Goal: Task Accomplishment & Management: Use online tool/utility

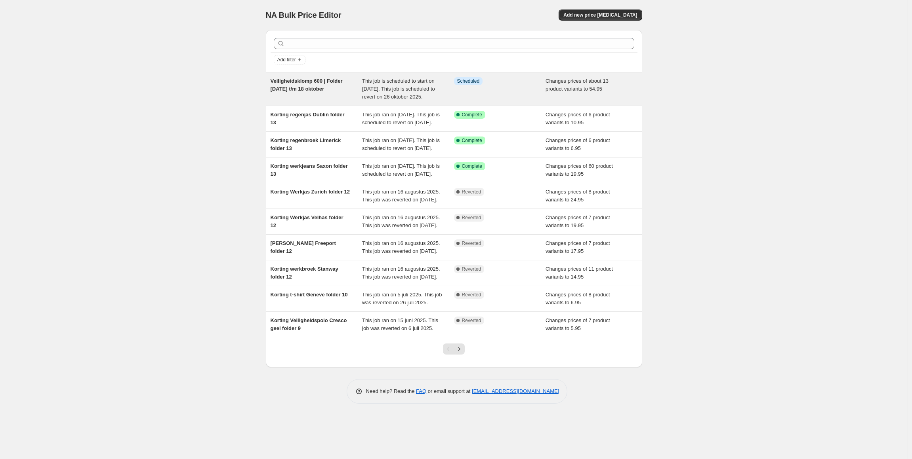
click at [294, 83] on span "Veiligheidsklomp 600 | Folder [DATE] t/m 18 oktober" at bounding box center [307, 85] width 72 height 14
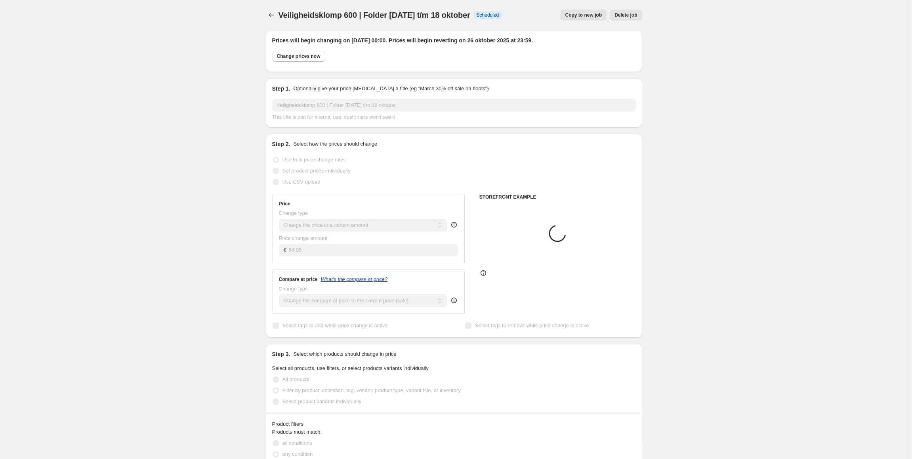
select select "product"
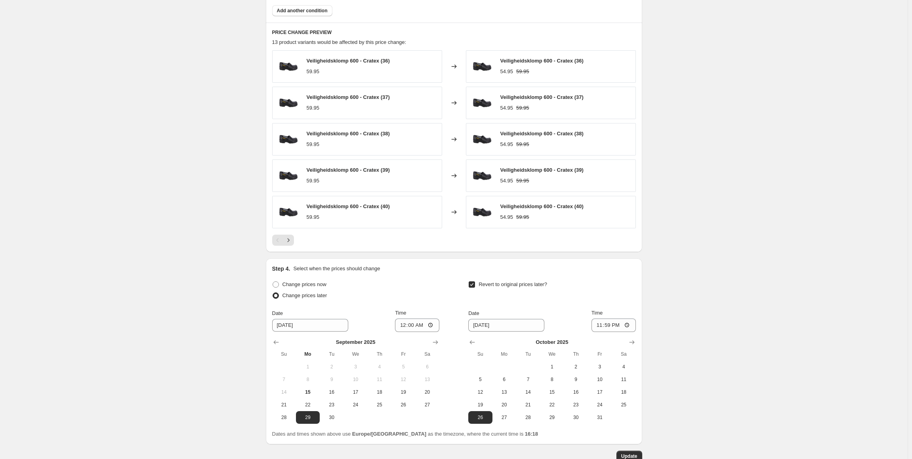
scroll to position [532, 0]
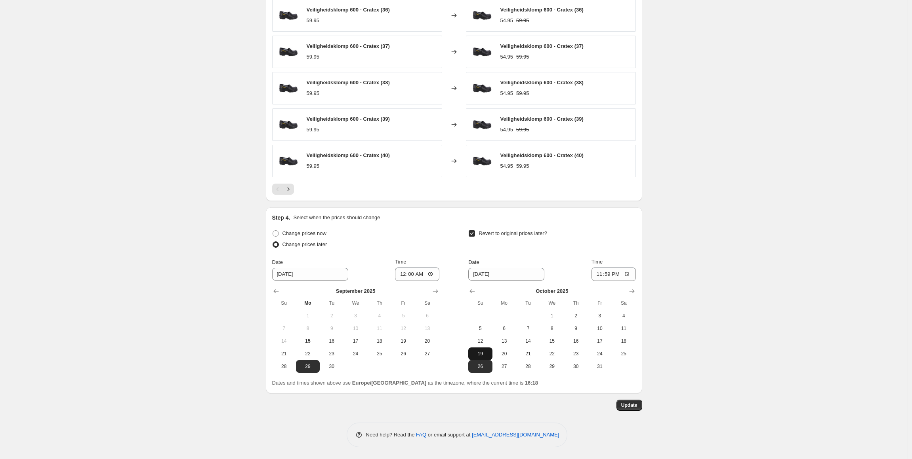
click at [486, 351] on span "19" at bounding box center [479, 354] width 17 height 6
type input "[DATE]"
click at [630, 403] on span "Update" at bounding box center [629, 405] width 16 height 6
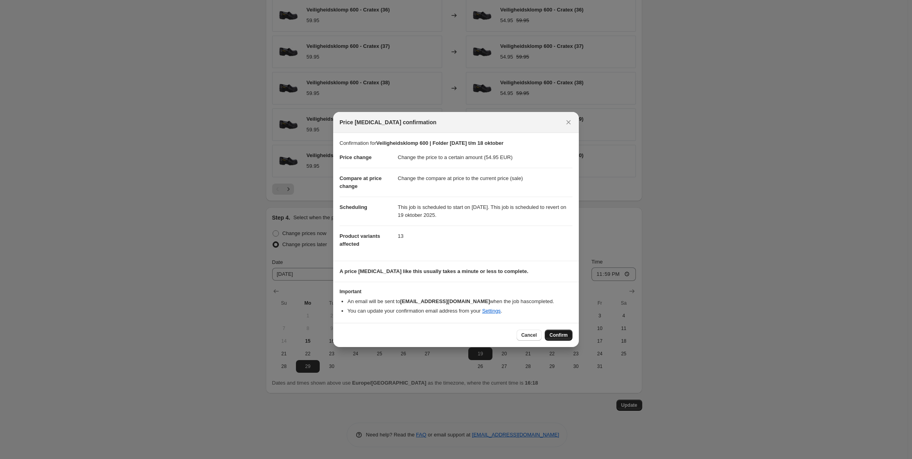
click at [560, 334] on span "Confirm" at bounding box center [558, 335] width 18 height 6
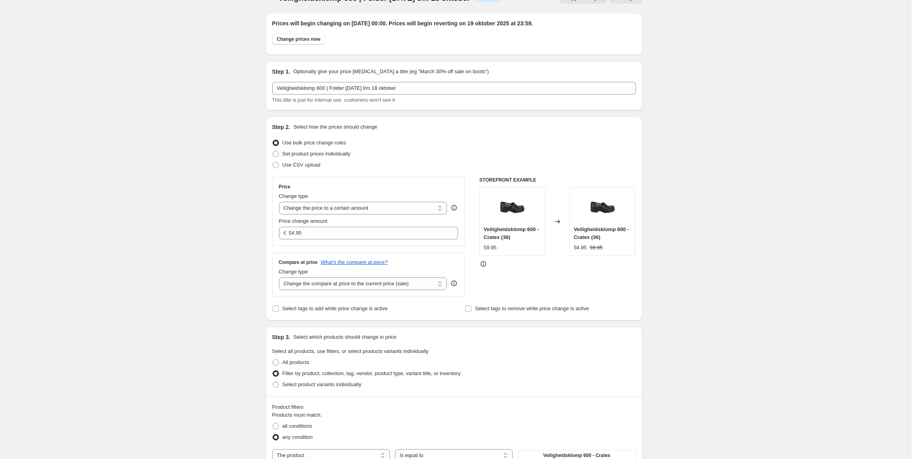
scroll to position [0, 0]
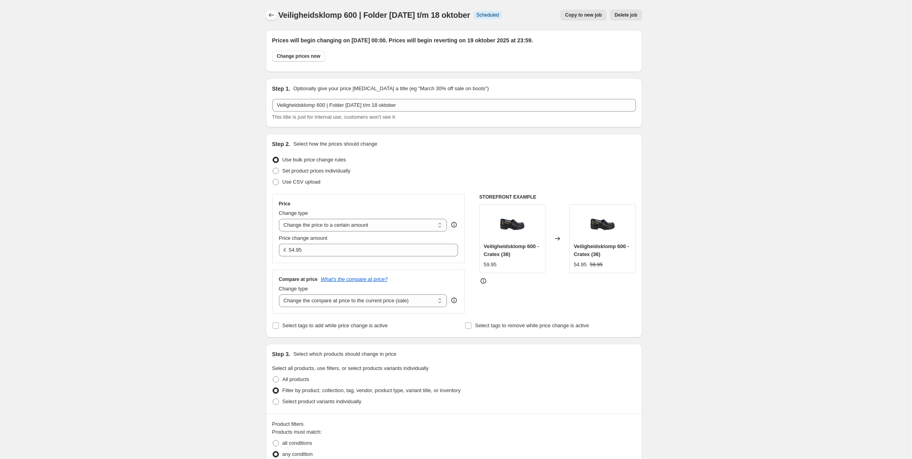
click at [276, 11] on button "Price change jobs" at bounding box center [271, 15] width 11 height 11
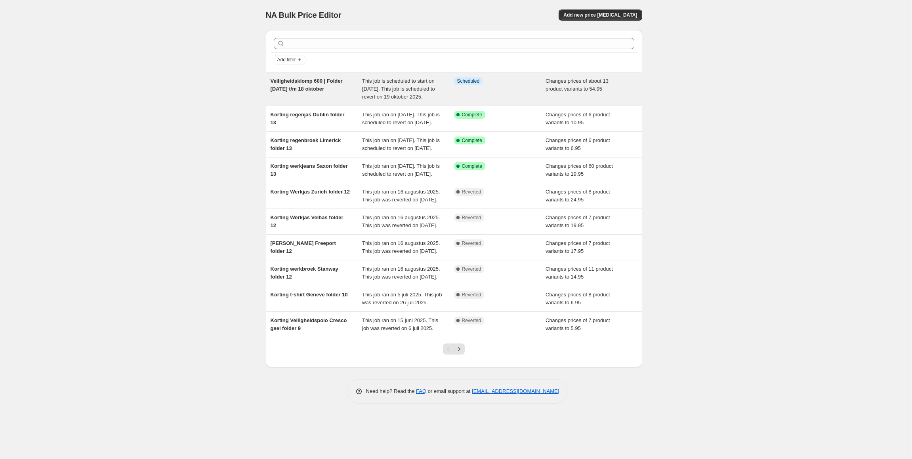
click at [313, 85] on div "Veiligheidsklomp 600 | Folder [DATE] t/m 18 oktober" at bounding box center [317, 89] width 92 height 24
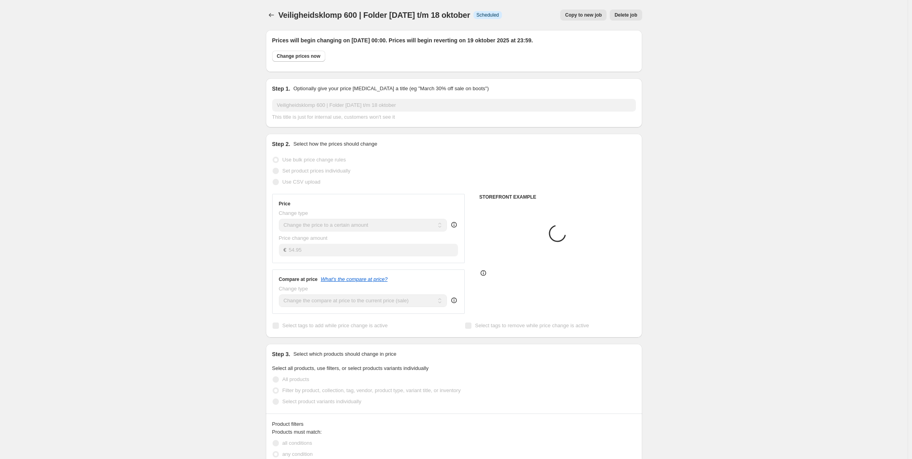
click at [384, 16] on span "Veiligheidsklomp 600 | Folder [DATE] t/m 18 oktober" at bounding box center [374, 15] width 192 height 9
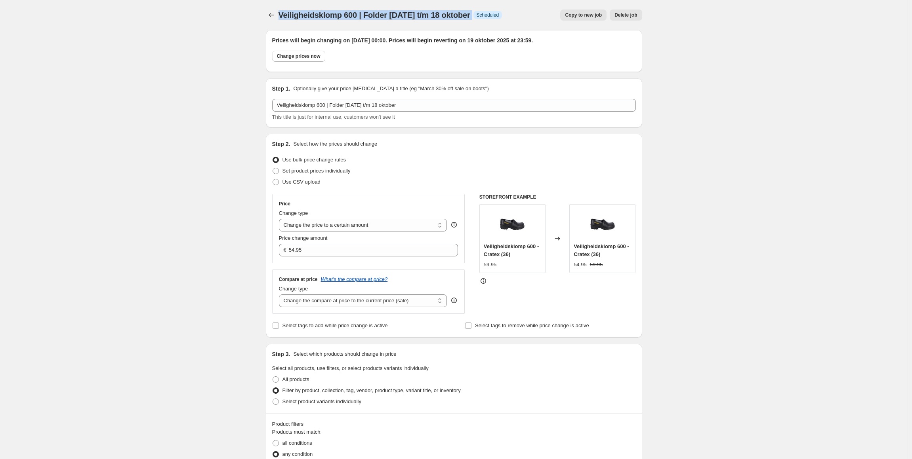
click at [384, 16] on span "Veiligheidsklomp 600 | Folder [DATE] t/m 18 oktober" at bounding box center [374, 15] width 192 height 9
copy span "Veiligheidsklomp 600 | Folder [DATE] t/m 18 oktober"
click at [273, 18] on icon "Price change jobs" at bounding box center [271, 15] width 8 height 8
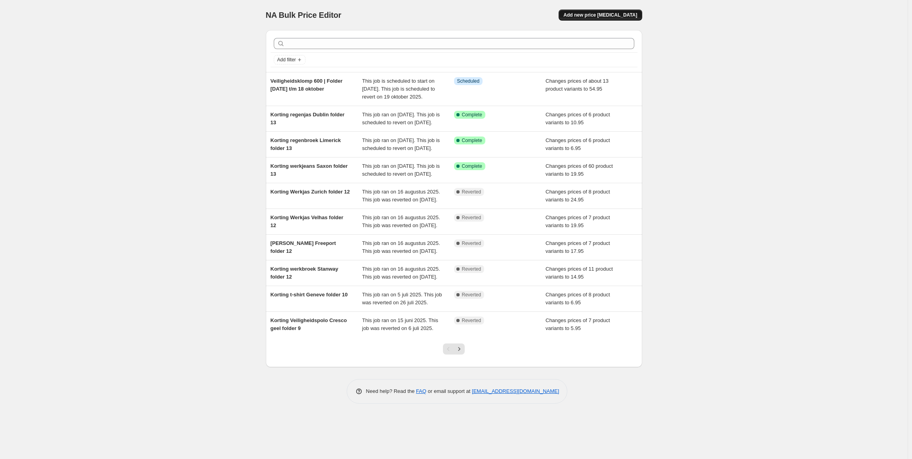
click at [600, 17] on span "Add new price [MEDICAL_DATA]" at bounding box center [600, 15] width 74 height 6
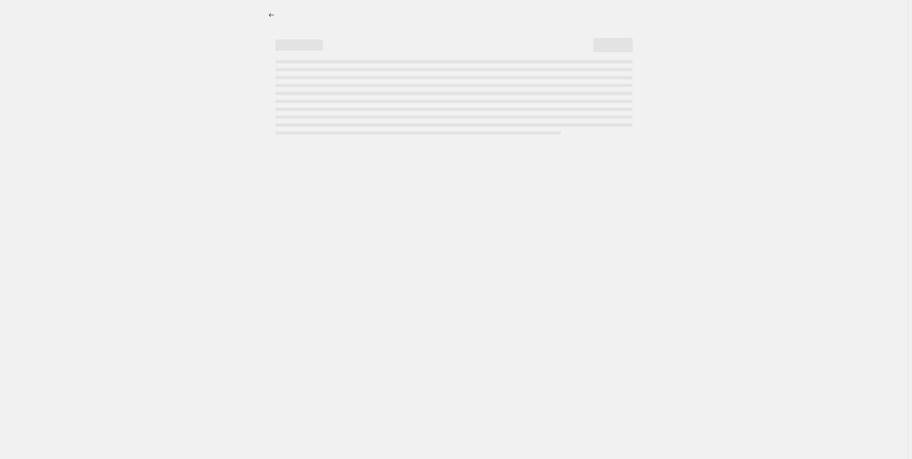
select select "percentage"
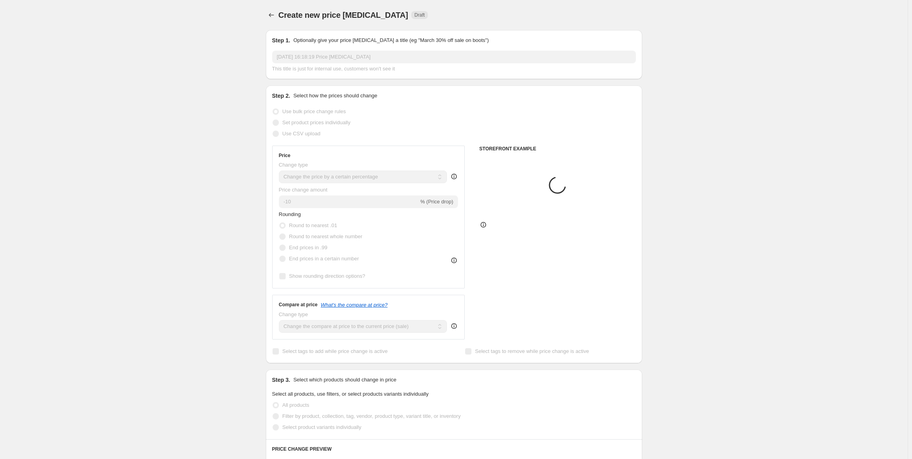
click at [325, 55] on input "[DATE] 16:18:19 Price [MEDICAL_DATA]" at bounding box center [454, 57] width 364 height 13
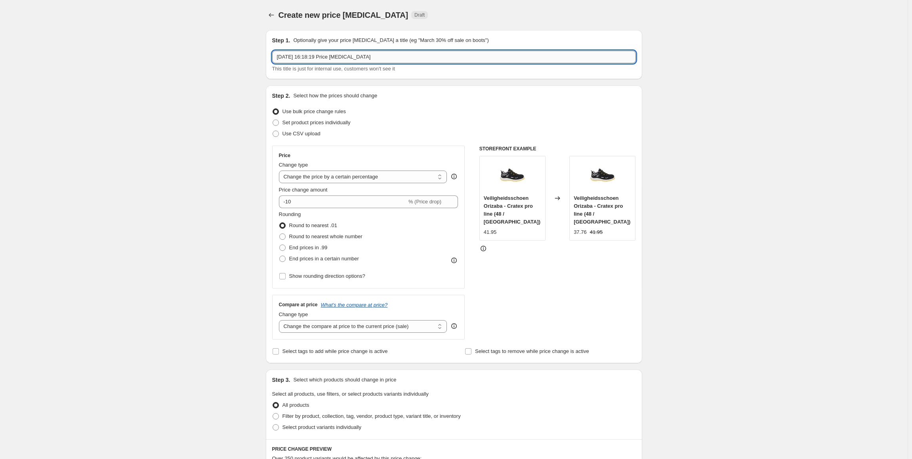
click at [322, 54] on input "[DATE] 16:18:19 Price [MEDICAL_DATA]" at bounding box center [454, 57] width 364 height 13
paste input "Veiligheidsklomp 600 | Folder [DATE] t/m 18 oktober"
click at [300, 58] on input "Veiligheidsklomp 600 | Folder [DATE] t/m 18 oktober" at bounding box center [454, 57] width 364 height 13
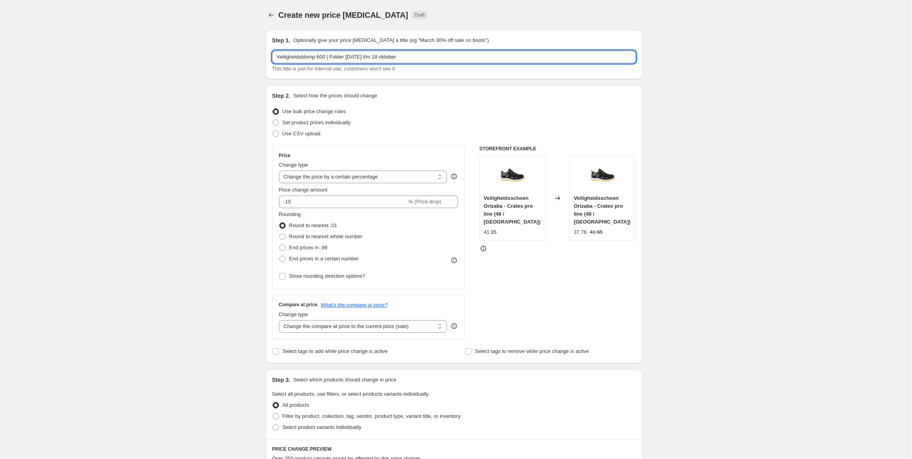
click at [300, 58] on input "Veiligheidsklomp 600 | Folder [DATE] t/m 18 oktober" at bounding box center [454, 57] width 364 height 13
click at [327, 58] on input "Veiligheidsjas [PERSON_NAME] 600 | Folder [DATE] t/m 18 oktober" at bounding box center [454, 57] width 364 height 13
type input "Veiligheidsjas [PERSON_NAME] | Folder [DATE] t/m 18 oktober"
click at [324, 201] on input "-10" at bounding box center [343, 202] width 128 height 13
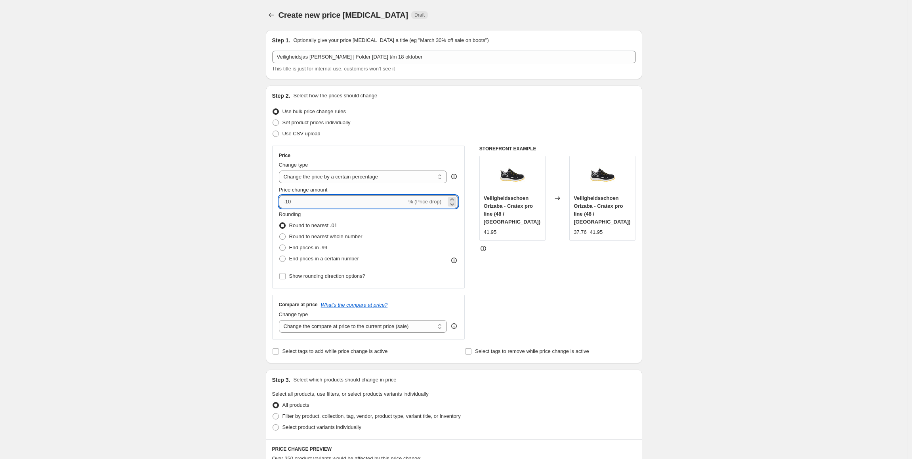
click at [324, 201] on input "-10" at bounding box center [343, 202] width 128 height 13
click at [454, 201] on icon at bounding box center [452, 204] width 8 height 8
type input "-11"
click at [444, 175] on select "Change the price to a certain amount Change the price by a certain amount Chang…" at bounding box center [363, 177] width 168 height 13
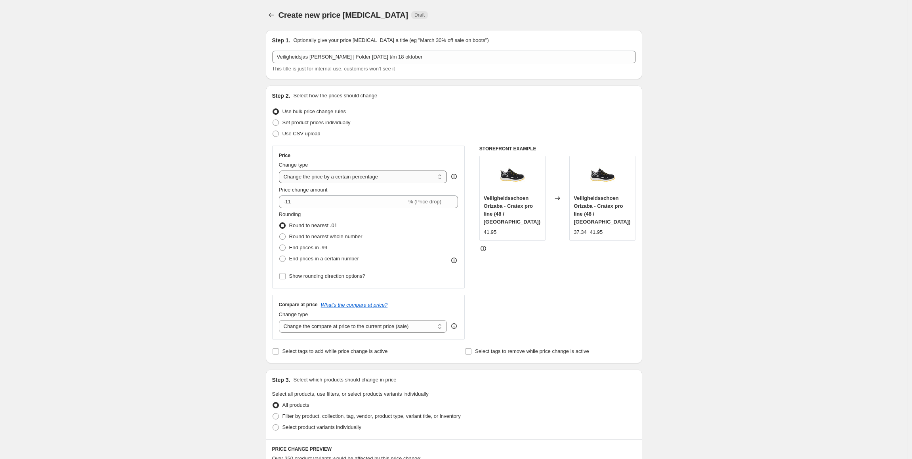
select select "by"
click at [280, 171] on select "Change the price to a certain amount Change the price by a certain amount Chang…" at bounding box center [363, 177] width 168 height 13
click at [372, 196] on input "-10.00" at bounding box center [351, 202] width 124 height 13
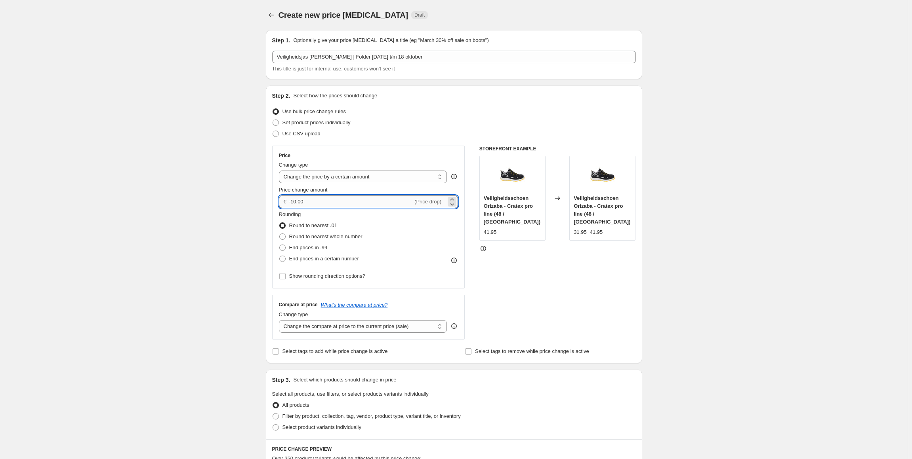
click at [370, 198] on input "-10.00" at bounding box center [351, 202] width 124 height 13
click at [456, 198] on icon at bounding box center [452, 200] width 8 height 8
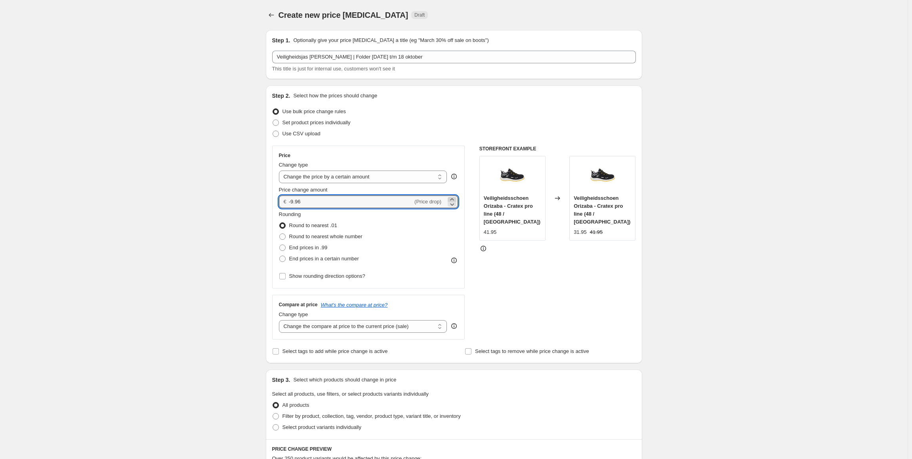
click at [456, 198] on icon at bounding box center [452, 200] width 8 height 8
type input "-9.95"
type input "0.00"
click at [407, 178] on select "Change the price to a certain amount Change the price by a certain amount Chang…" at bounding box center [363, 177] width 168 height 13
select select "to"
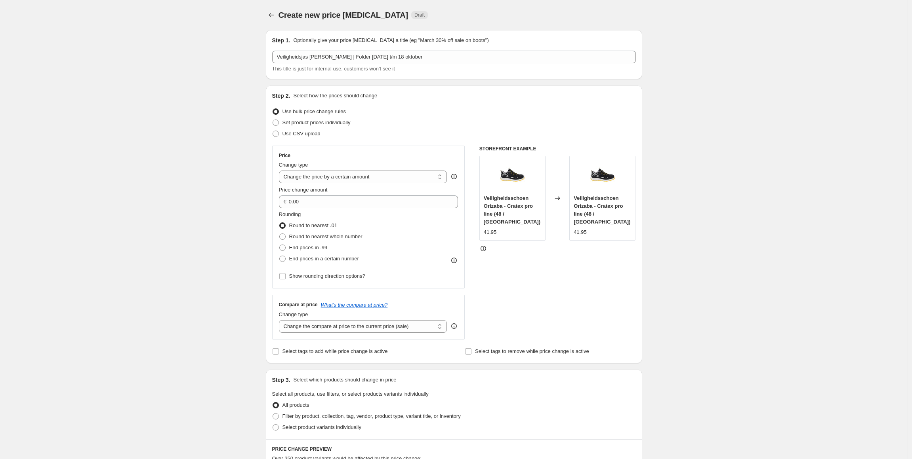
click at [280, 171] on select "Change the price to a certain amount Change the price by a certain amount Chang…" at bounding box center [363, 177] width 168 height 13
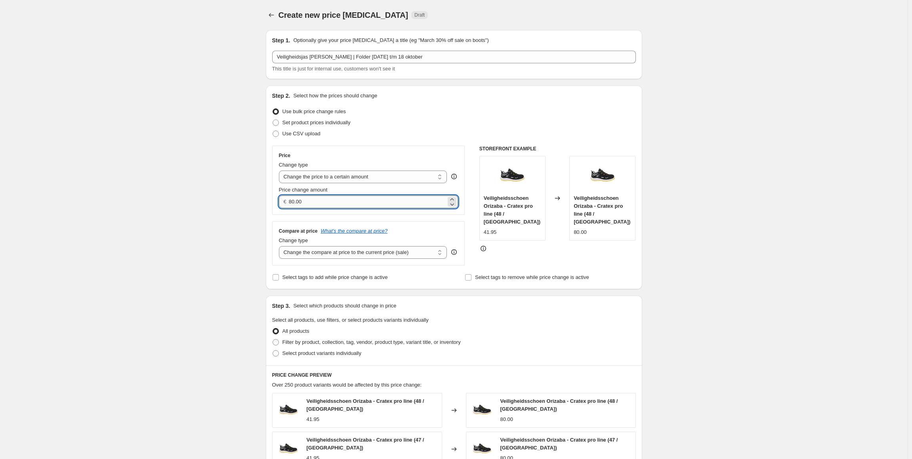
click at [385, 198] on input "80.00" at bounding box center [367, 202] width 157 height 13
click at [384, 198] on input "80.00" at bounding box center [367, 202] width 157 height 13
type input "15.95"
click at [697, 147] on div "Create new price [MEDICAL_DATA]. This page is ready Create new price [MEDICAL_D…" at bounding box center [453, 365] width 907 height 731
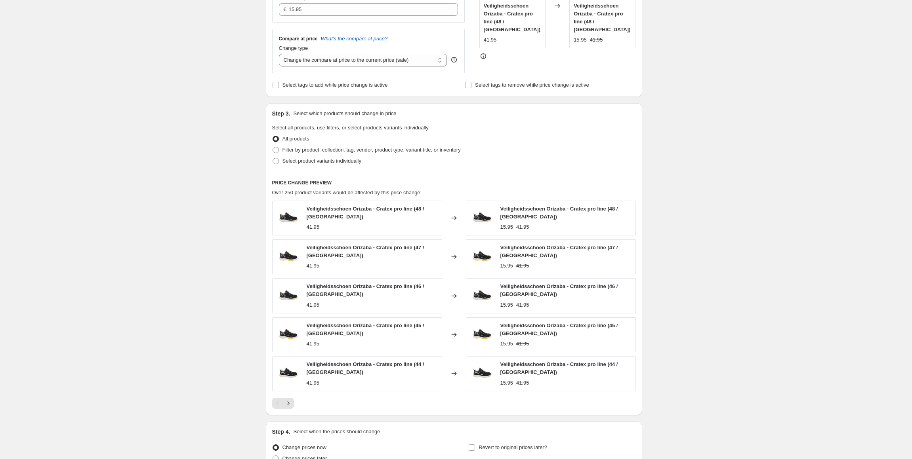
scroll to position [272, 0]
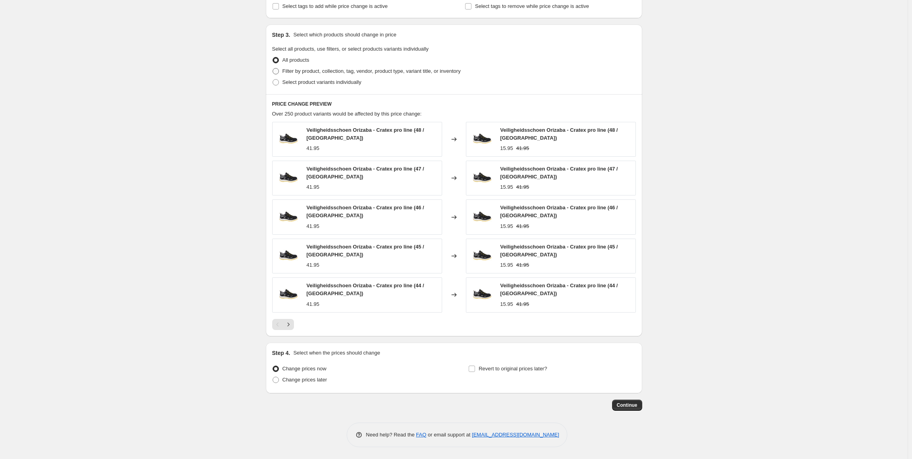
click at [353, 72] on span "Filter by product, collection, tag, vendor, product type, variant title, or inv…" at bounding box center [371, 71] width 178 height 6
click at [273, 69] on input "Filter by product, collection, tag, vendor, product type, variant title, or inv…" at bounding box center [273, 68] width 0 height 0
radio input "true"
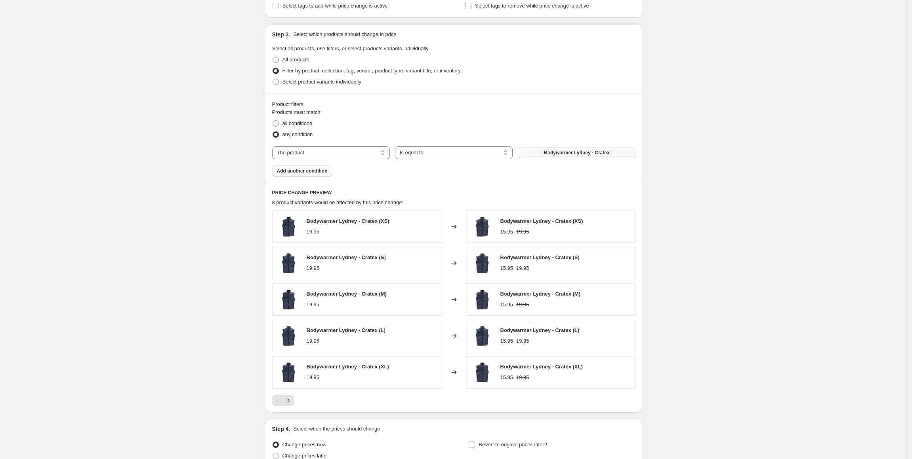
click at [610, 154] on button "Bodywarmer Lydney - Cratex" at bounding box center [577, 152] width 118 height 11
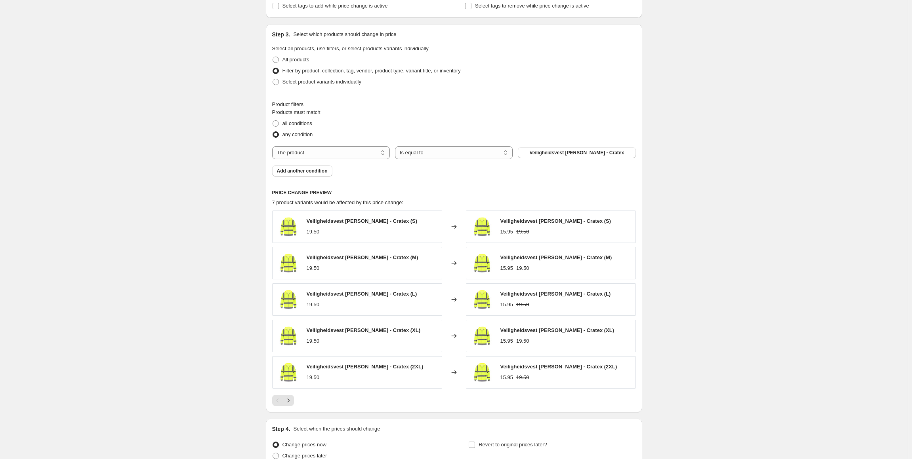
scroll to position [348, 0]
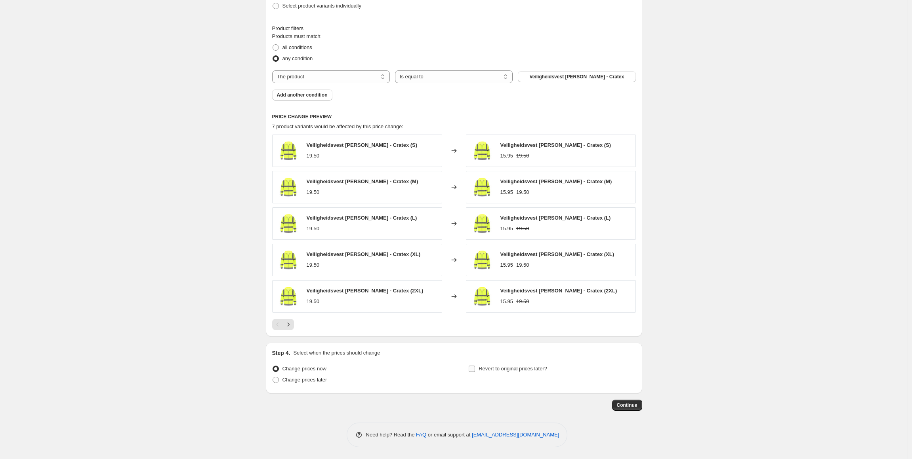
click at [527, 374] on label "Revert to original prices later?" at bounding box center [507, 369] width 79 height 11
click at [475, 372] on input "Revert to original prices later?" at bounding box center [472, 369] width 6 height 6
checkbox input "true"
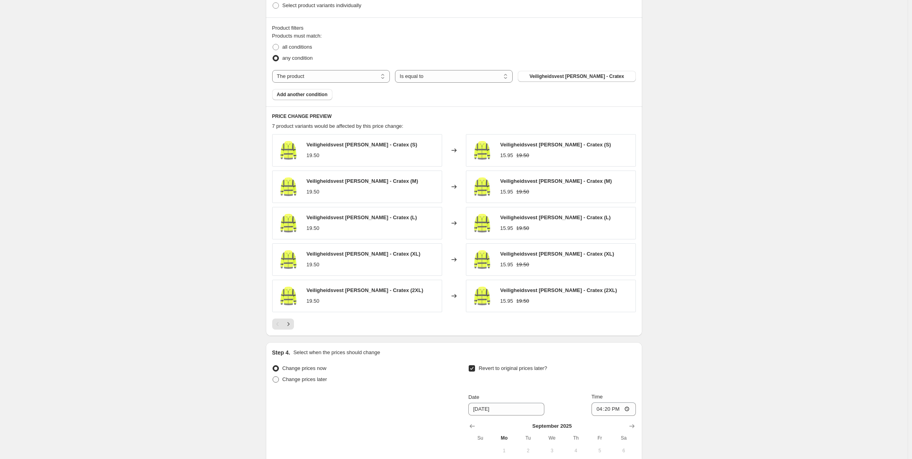
click at [301, 382] on span "Change prices later" at bounding box center [304, 380] width 45 height 6
click at [273, 377] on input "Change prices later" at bounding box center [273, 377] width 0 height 0
radio input "true"
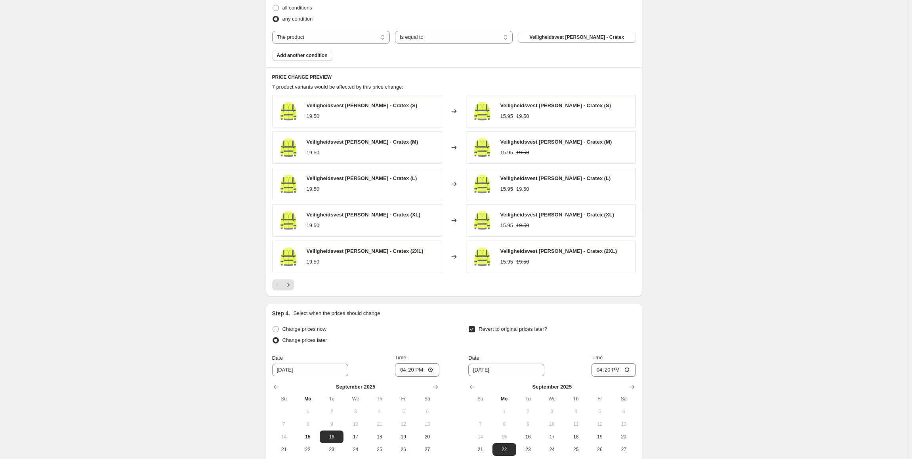
scroll to position [484, 0]
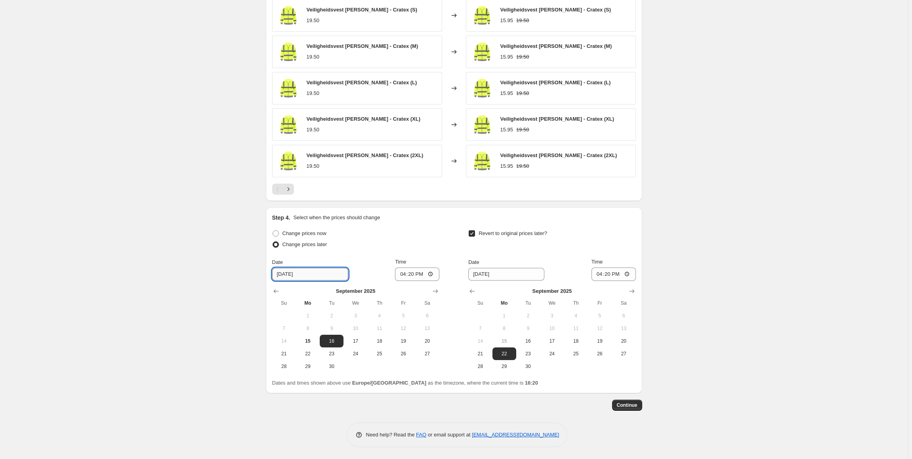
click at [277, 274] on input "[DATE]" at bounding box center [310, 274] width 76 height 13
click at [280, 274] on input "[DATE]" at bounding box center [310, 274] width 76 height 13
click at [283, 274] on input "[DATE]" at bounding box center [310, 274] width 76 height 13
type input "[DATE]"
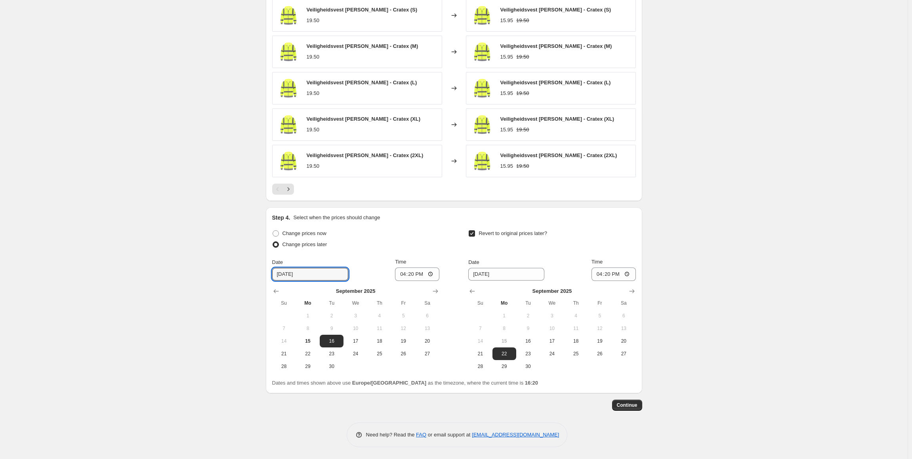
click at [356, 245] on div "Change prices later" at bounding box center [355, 244] width 167 height 11
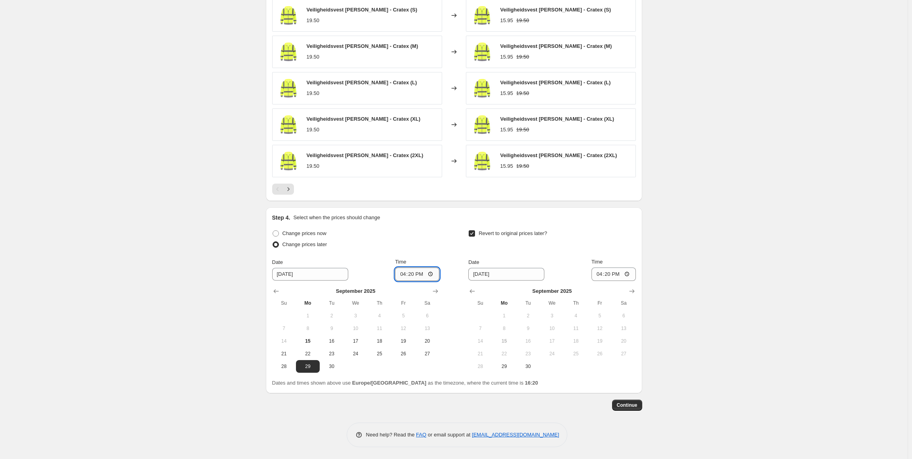
click at [419, 275] on input "16:20" at bounding box center [417, 274] width 44 height 13
click at [415, 273] on input "16:20" at bounding box center [417, 274] width 44 height 13
type input "00:00"
click at [607, 272] on input "16:20" at bounding box center [613, 274] width 44 height 13
click at [505, 273] on input "[DATE]" at bounding box center [506, 274] width 76 height 13
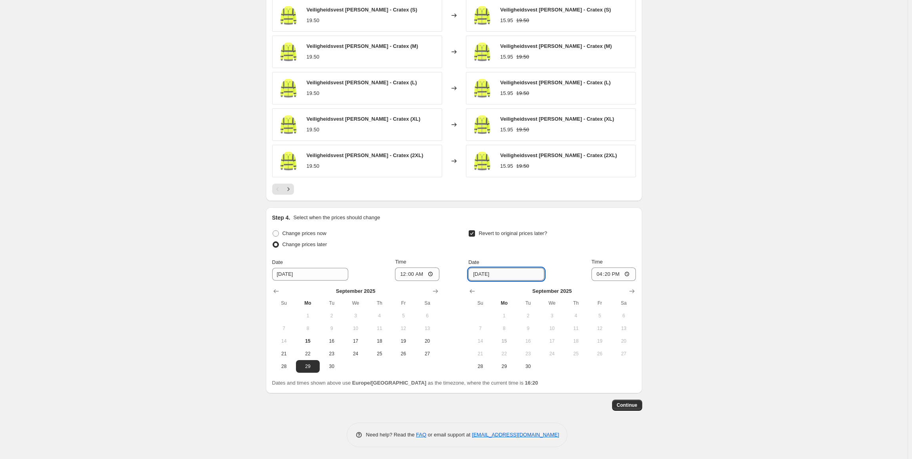
click at [475, 275] on input "[DATE]" at bounding box center [506, 274] width 76 height 13
drag, startPoint x: 488, startPoint y: 274, endPoint x: 472, endPoint y: 273, distance: 15.9
click at [472, 273] on input "[DATE]" at bounding box center [506, 274] width 76 height 13
type input "[DATE]"
click at [612, 272] on input "16:20" at bounding box center [613, 274] width 44 height 13
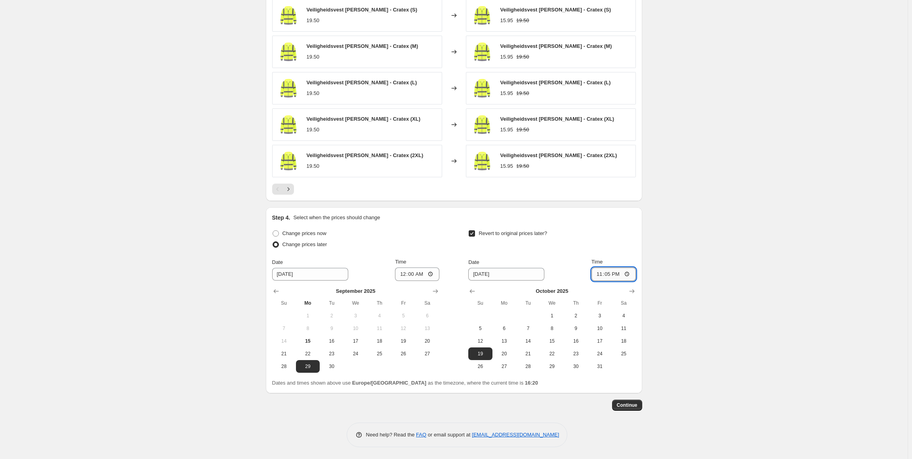
type input "23:59"
click at [642, 238] on div "Step 4. Select when the prices should change Change prices now Change prices la…" at bounding box center [454, 301] width 376 height 186
click at [636, 402] on button "Continue" at bounding box center [627, 405] width 30 height 11
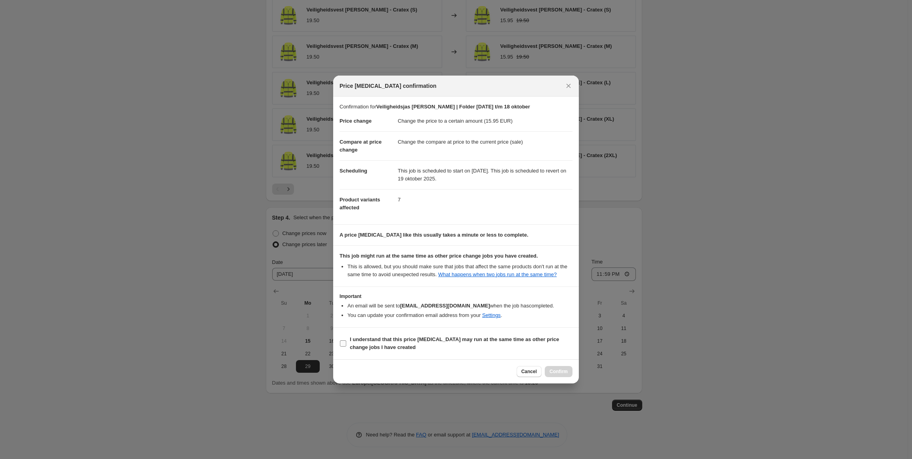
click at [378, 341] on b "I understand that this price [MEDICAL_DATA] may run at the same time as other p…" at bounding box center [454, 344] width 209 height 14
click at [346, 341] on input "I understand that this price [MEDICAL_DATA] may run at the same time as other p…" at bounding box center [343, 344] width 6 height 6
checkbox input "true"
click at [560, 372] on span "Confirm" at bounding box center [558, 372] width 18 height 6
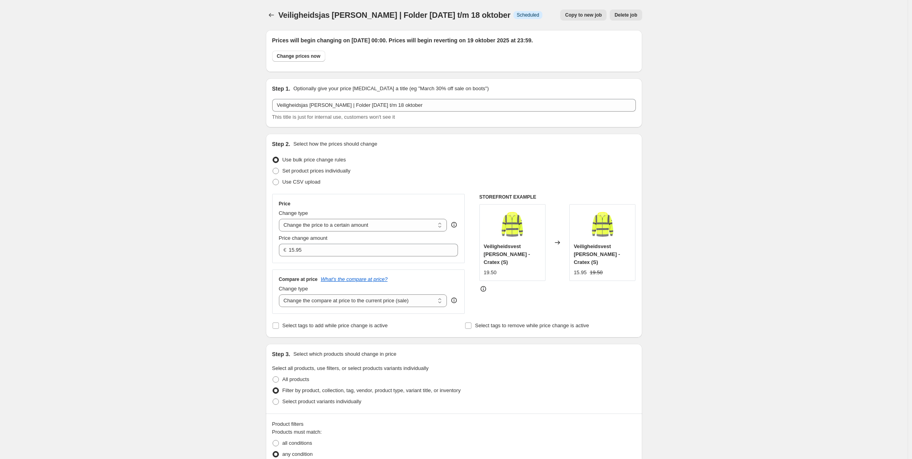
drag, startPoint x: 343, startPoint y: 18, endPoint x: 509, endPoint y: 18, distance: 166.8
click at [343, 18] on span "Veiligheidsjas [PERSON_NAME] | Folder [DATE] t/m 18 oktober" at bounding box center [394, 15] width 232 height 9
drag, startPoint x: 498, startPoint y: 17, endPoint x: 278, endPoint y: 17, distance: 219.4
click at [278, 17] on div "Veiligheidsjas [PERSON_NAME] | Folder [DATE] t/m 18 oktober Info Scheduled Copy…" at bounding box center [454, 15] width 376 height 11
copy div "Veiligheidsjas [PERSON_NAME] | Folder [DATE] t/m 18 oktober Info"
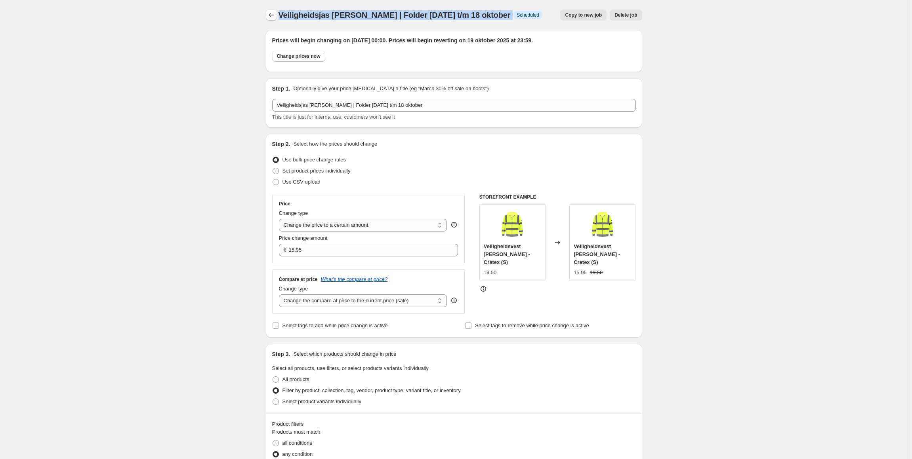
click at [274, 15] on icon "Price change jobs" at bounding box center [271, 15] width 8 height 8
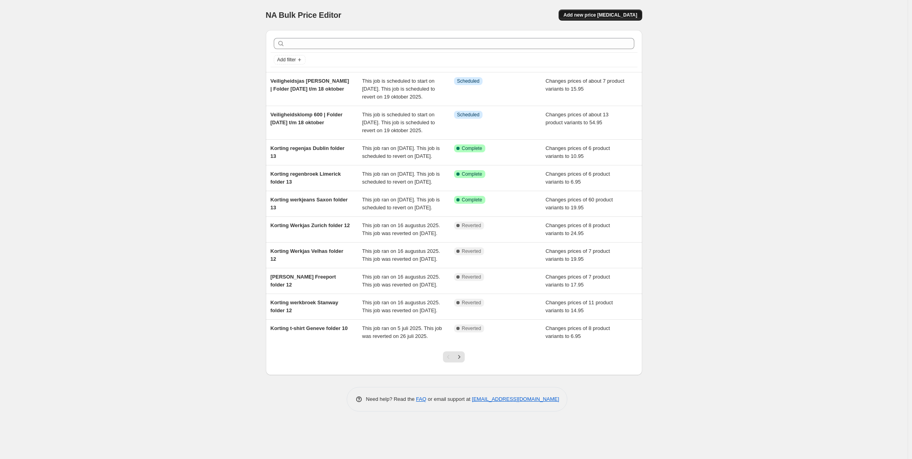
click at [637, 13] on span "Add new price [MEDICAL_DATA]" at bounding box center [600, 15] width 74 height 6
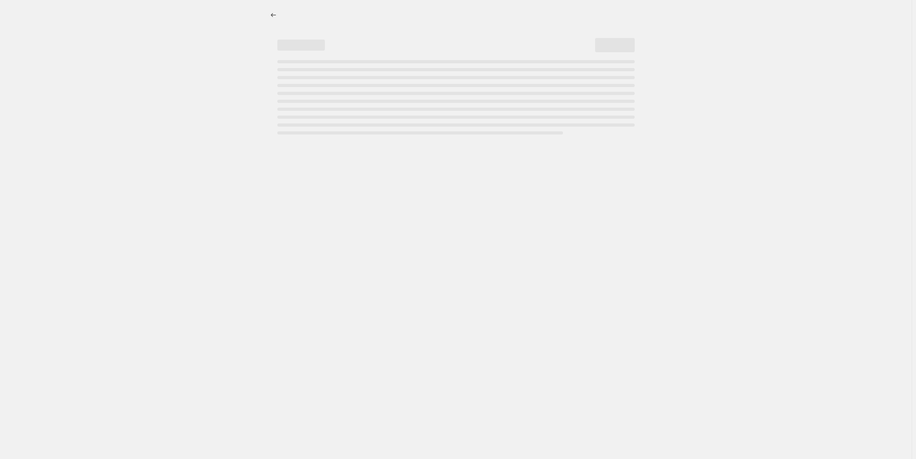
select select "percentage"
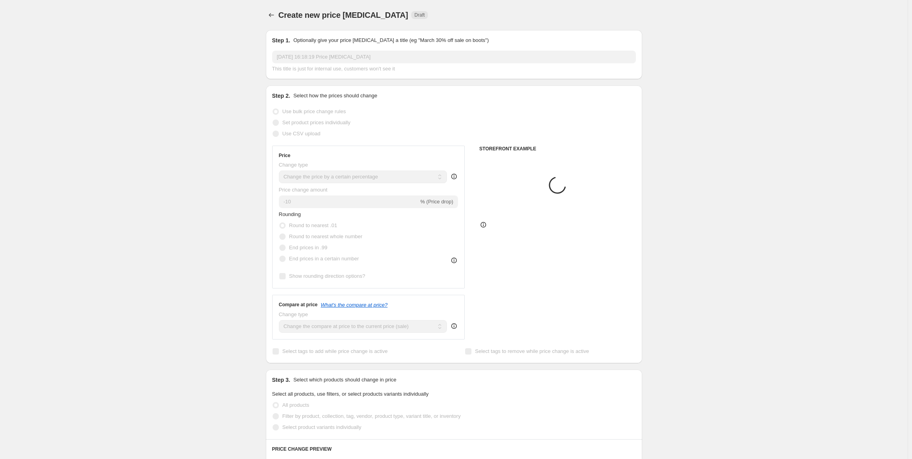
click at [363, 51] on input "[DATE] 16:18:19 Price [MEDICAL_DATA]" at bounding box center [454, 57] width 364 height 13
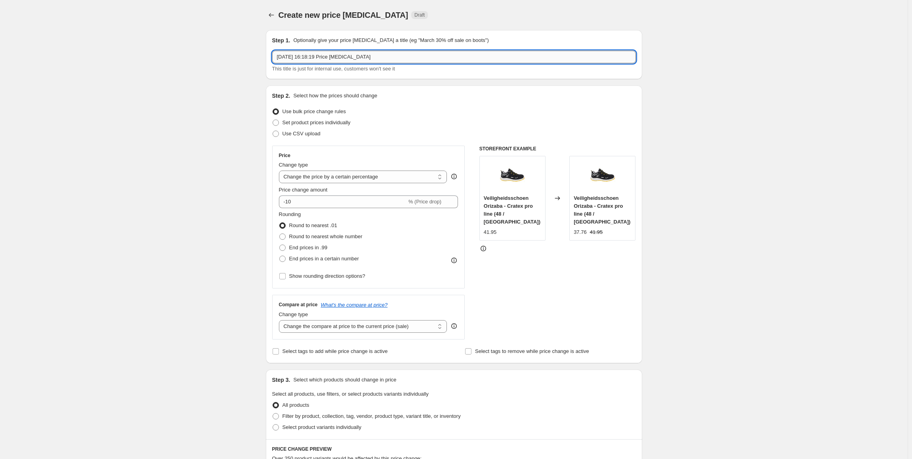
click at [358, 57] on input "[DATE] 16:18:19 Price [MEDICAL_DATA]" at bounding box center [454, 57] width 364 height 13
paste input "Veiligheidsjas [PERSON_NAME] | Folder [DATE] t/m 18 oktober Info"
click at [313, 57] on input "Veiligheidsjas [PERSON_NAME] | Folder [DATE] t/m 18 oktober Info" at bounding box center [454, 57] width 364 height 13
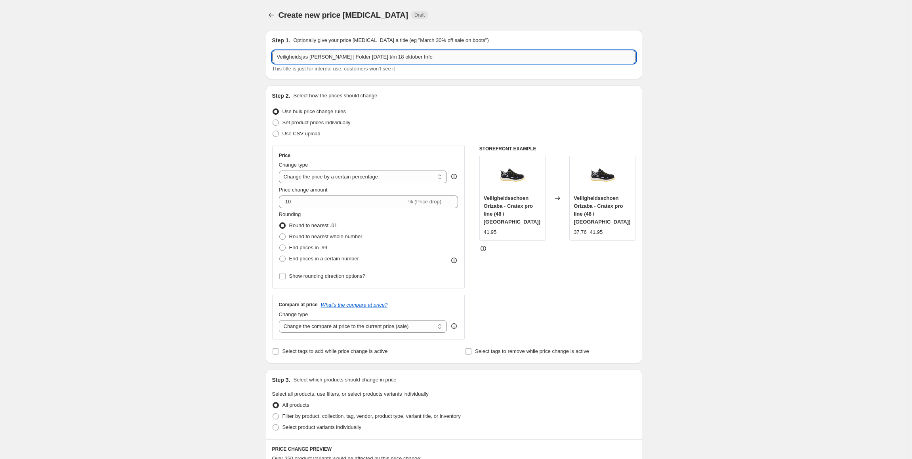
click at [313, 57] on input "Veiligheidsjas [PERSON_NAME] | Folder [DATE] t/m 18 oktober Info" at bounding box center [454, 57] width 364 height 13
type input "Veiligheidsjas [PERSON_NAME] | Folder [DATE] t/m 18 oktober Info"
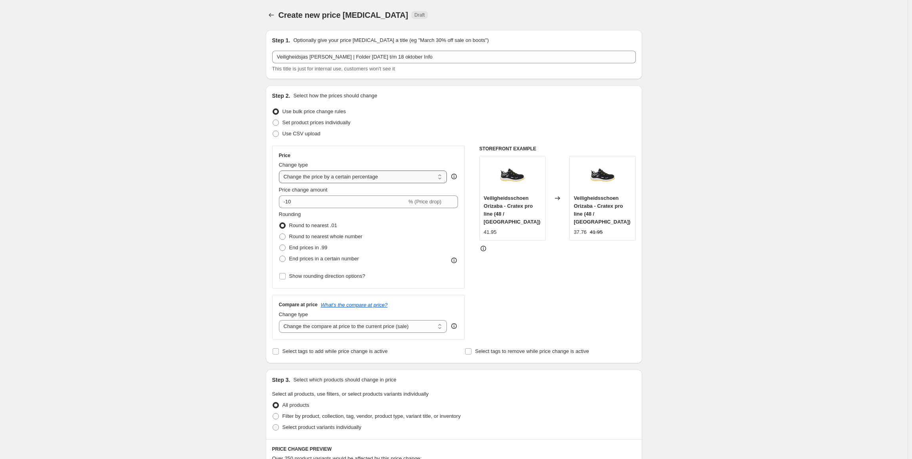
click at [344, 178] on select "Change the price to a certain amount Change the price by a certain amount Chang…" at bounding box center [363, 177] width 168 height 13
select select "to"
click at [280, 171] on select "Change the price to a certain amount Change the price by a certain amount Chang…" at bounding box center [363, 177] width 168 height 13
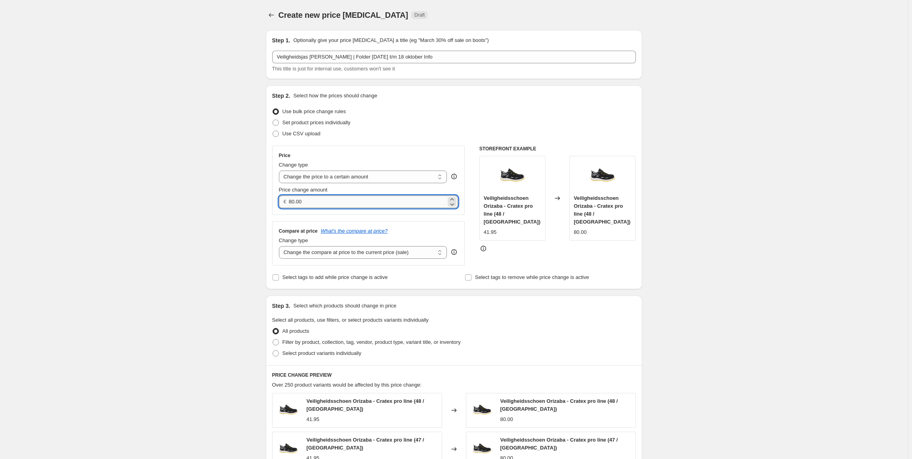
click at [343, 200] on input "80.00" at bounding box center [367, 202] width 157 height 13
type input "27.95"
click at [563, 91] on div "Step 2. Select how the prices should change Use bulk price change rules Set pro…" at bounding box center [454, 188] width 376 height 204
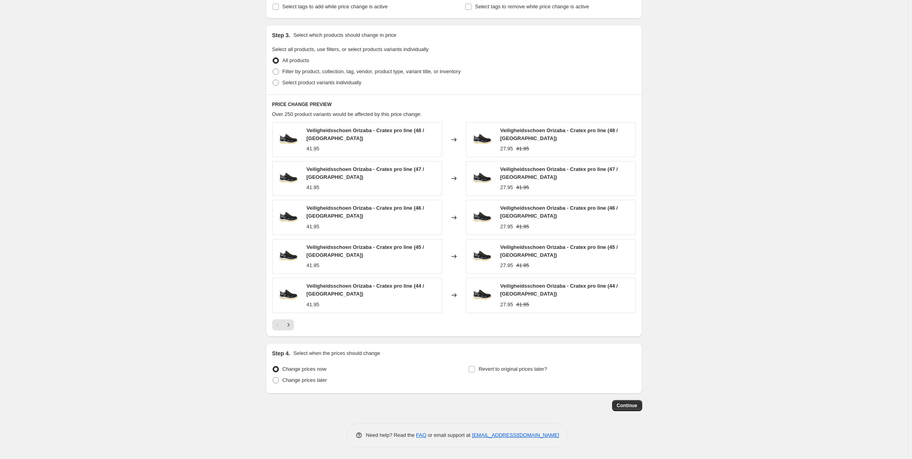
scroll to position [272, 0]
click at [324, 76] on label "Filter by product, collection, tag, vendor, product type, variant title, or inv…" at bounding box center [366, 71] width 189 height 11
click at [273, 69] on input "Filter by product, collection, tag, vendor, product type, variant title, or inv…" at bounding box center [273, 68] width 0 height 0
radio input "true"
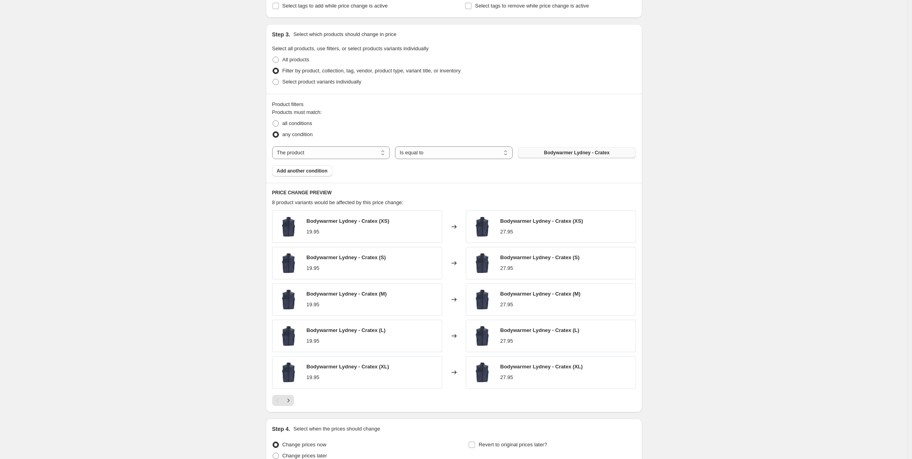
click at [572, 152] on span "Bodywarmer Lydney - Cratex" at bounding box center [577, 153] width 66 height 6
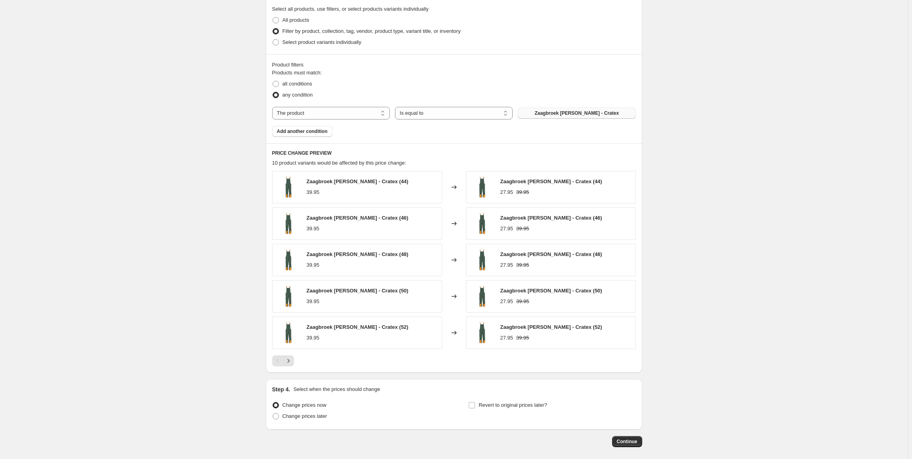
scroll to position [348, 0]
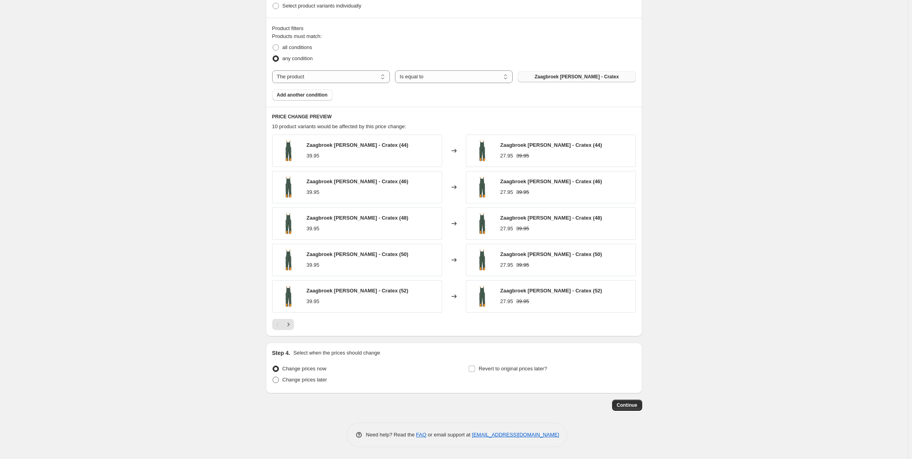
click at [316, 381] on span "Change prices later" at bounding box center [304, 380] width 45 height 6
click at [273, 377] on input "Change prices later" at bounding box center [273, 377] width 0 height 0
radio input "true"
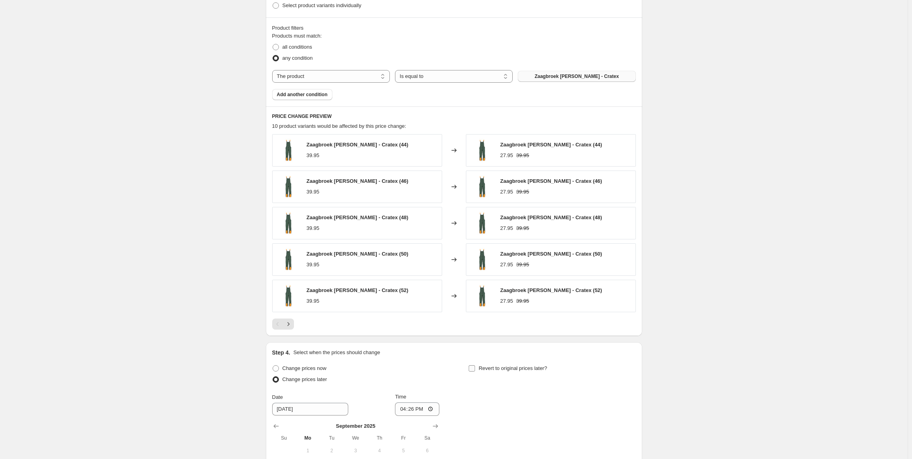
drag, startPoint x: 476, startPoint y: 368, endPoint x: 480, endPoint y: 364, distance: 5.3
click at [475, 368] on input "Revert to original prices later?" at bounding box center [472, 369] width 6 height 6
checkbox input "true"
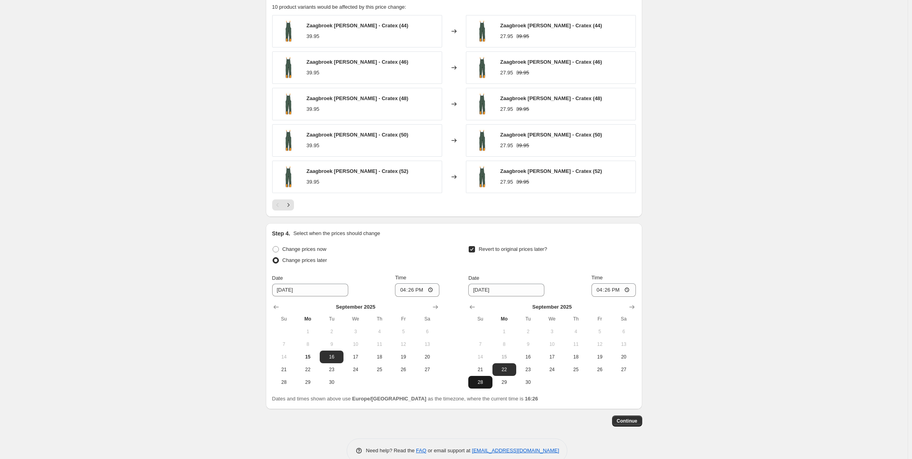
scroll to position [484, 0]
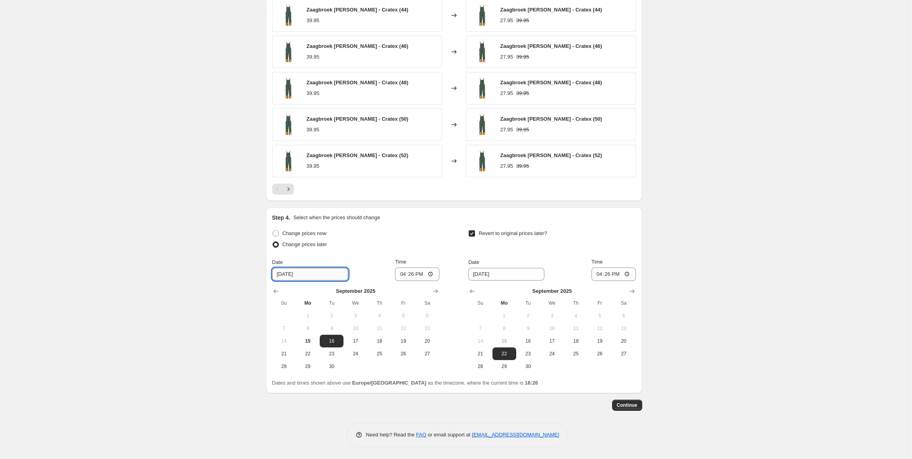
click at [280, 274] on input "[DATE]" at bounding box center [310, 274] width 76 height 13
click at [280, 274] on input "299/16/2025" at bounding box center [310, 274] width 76 height 13
drag, startPoint x: 288, startPoint y: 276, endPoint x: 260, endPoint y: 275, distance: 27.7
click at [288, 275] on input "29/16/2025" at bounding box center [310, 274] width 76 height 13
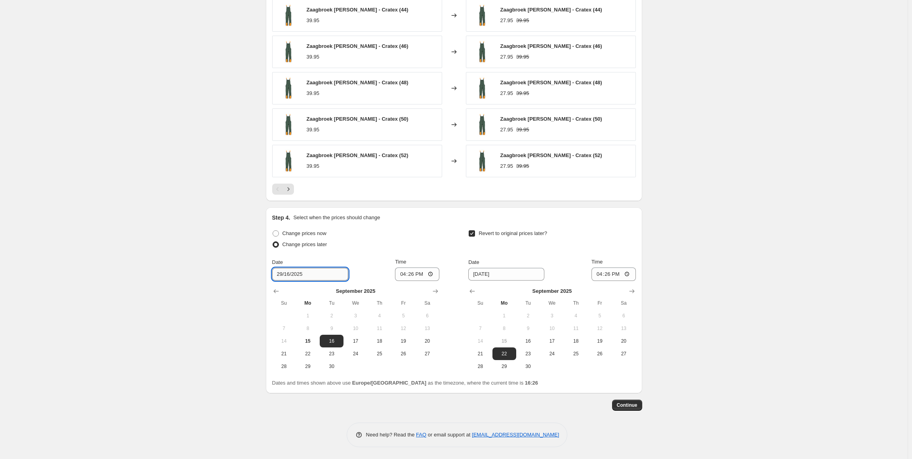
click at [289, 274] on input "29/16/2025" at bounding box center [310, 274] width 76 height 13
click at [290, 274] on input "29/16/2025" at bounding box center [310, 274] width 76 height 13
click at [278, 272] on input "29/16/2025" at bounding box center [310, 274] width 76 height 13
click at [316, 368] on span "29" at bounding box center [307, 367] width 17 height 6
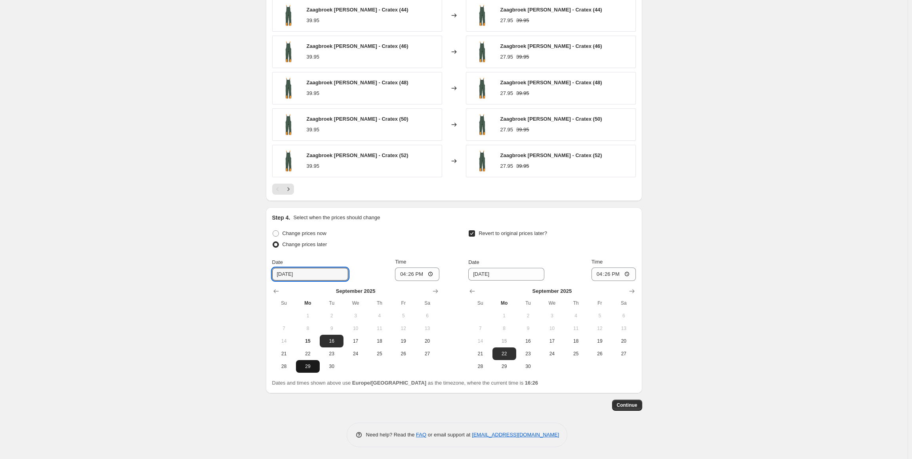
type input "[DATE]"
click at [407, 275] on div "Date [DATE] Time 16:26" at bounding box center [355, 269] width 167 height 23
click at [412, 275] on input "16:26" at bounding box center [417, 274] width 44 height 13
click at [424, 278] on input "00:26" at bounding box center [417, 274] width 44 height 13
type input "00:00"
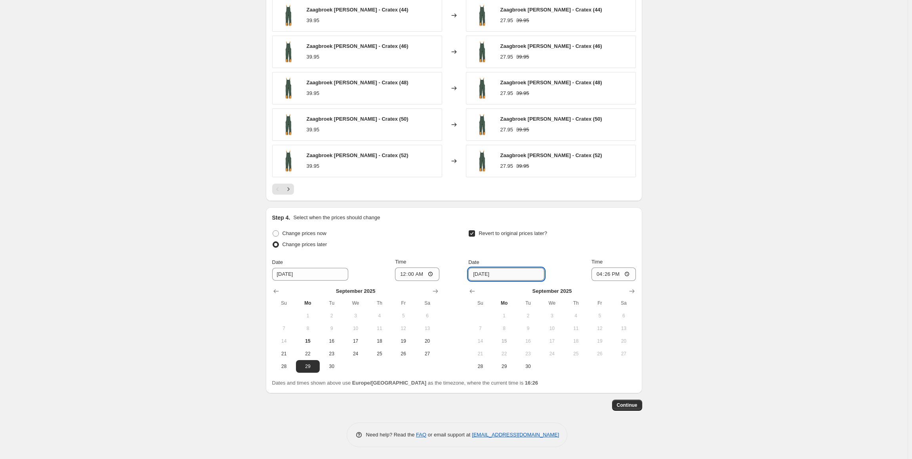
click at [483, 274] on input "[DATE]" at bounding box center [506, 274] width 76 height 13
click at [471, 271] on input "[DATE]" at bounding box center [506, 274] width 76 height 13
click at [485, 274] on input "[DATE]" at bounding box center [506, 274] width 76 height 13
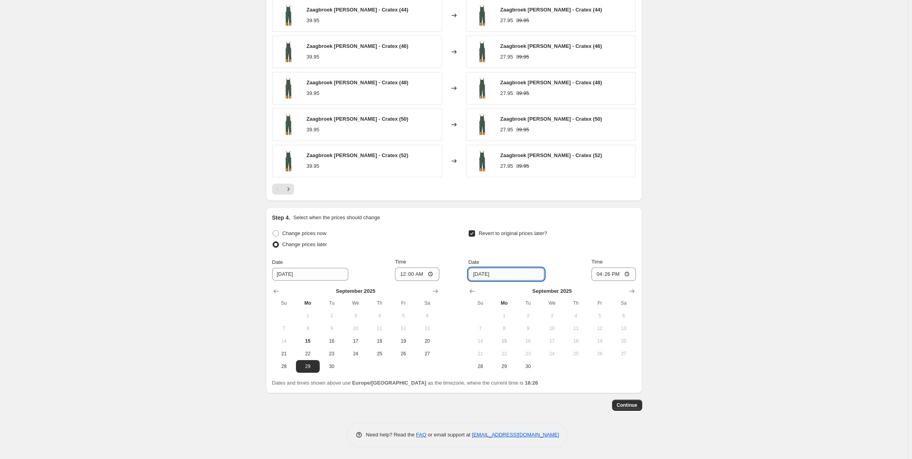
click at [485, 274] on input "[DATE]" at bounding box center [506, 274] width 76 height 13
type input "[DATE]"
click at [613, 275] on input "16:26" at bounding box center [613, 274] width 44 height 13
type input "23:59"
click at [640, 409] on button "Continue" at bounding box center [627, 405] width 30 height 11
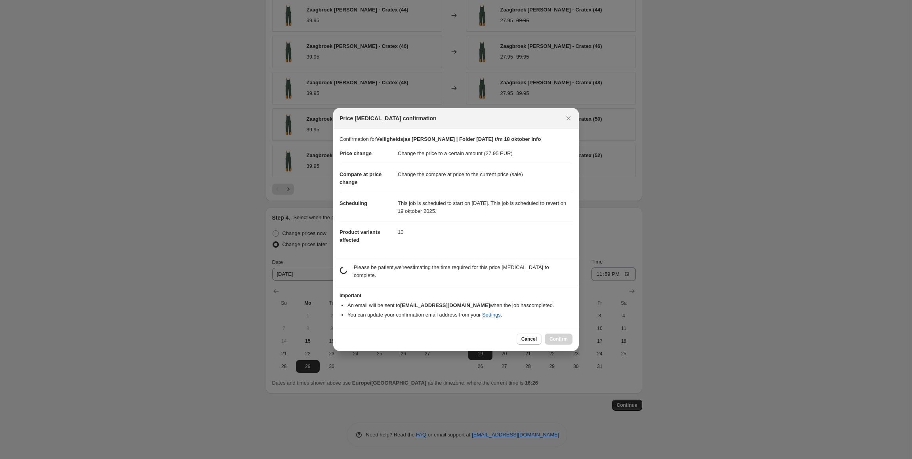
scroll to position [0, 0]
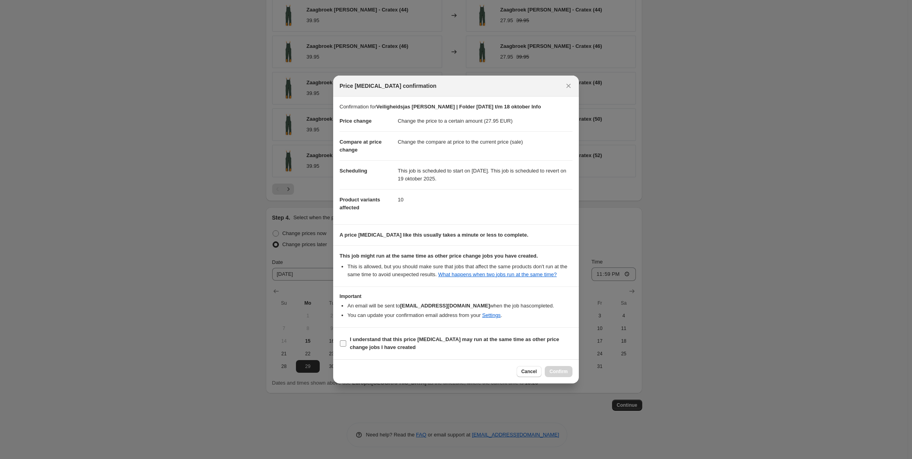
click at [503, 344] on span "I understand that this price [MEDICAL_DATA] may run at the same time as other p…" at bounding box center [461, 344] width 223 height 16
click at [346, 344] on input "I understand that this price [MEDICAL_DATA] may run at the same time as other p…" at bounding box center [343, 344] width 6 height 6
checkbox input "true"
click at [570, 371] on button "Confirm" at bounding box center [559, 371] width 28 height 11
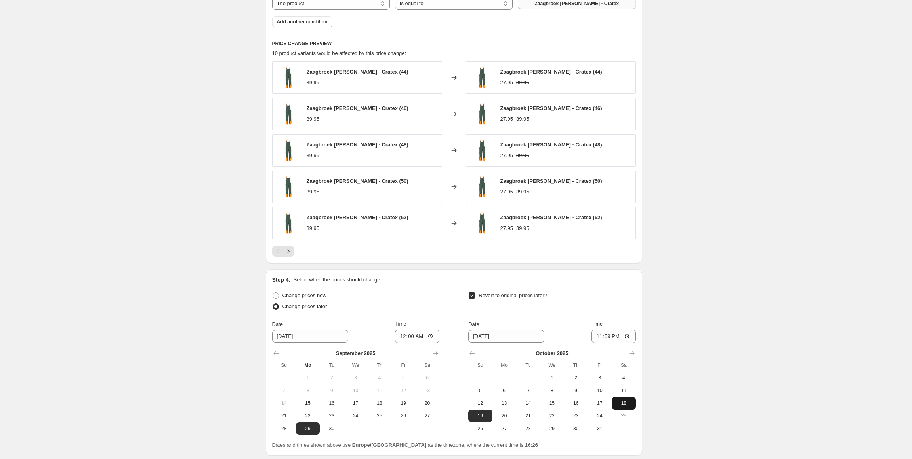
scroll to position [532, 0]
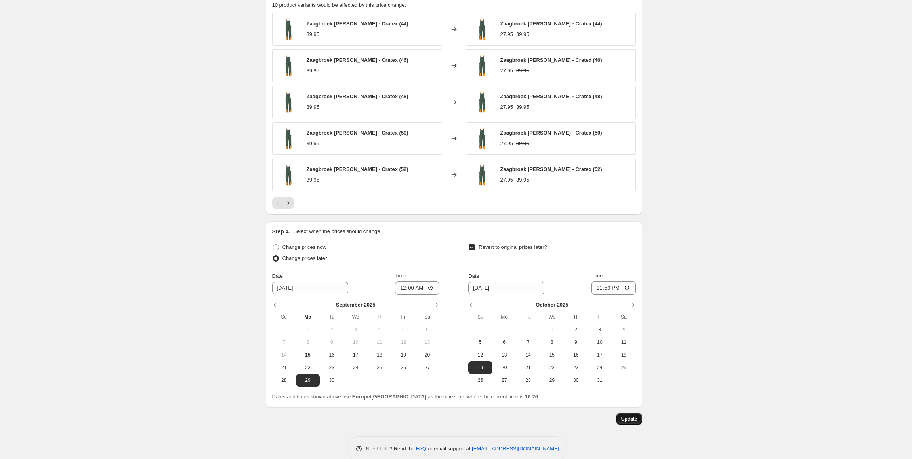
click at [629, 416] on span "Update" at bounding box center [629, 419] width 16 height 6
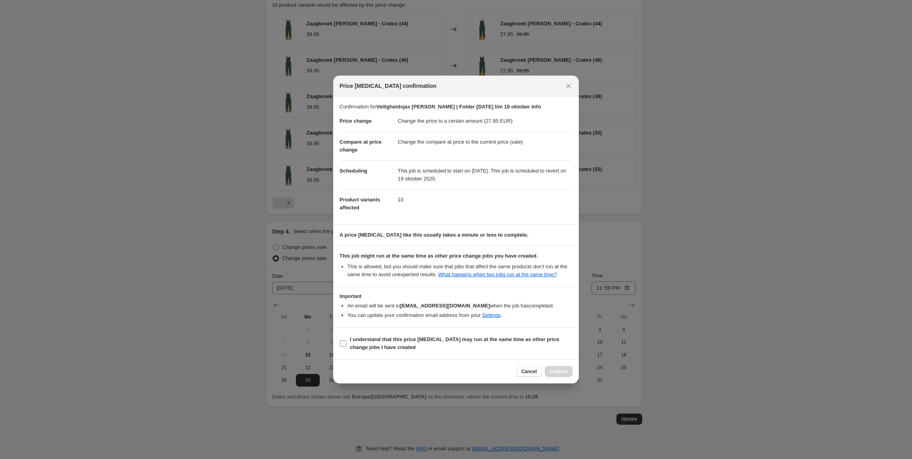
click at [483, 342] on b "I understand that this price [MEDICAL_DATA] may run at the same time as other p…" at bounding box center [454, 344] width 209 height 14
click at [346, 342] on input "I understand that this price [MEDICAL_DATA] may run at the same time as other p…" at bounding box center [343, 344] width 6 height 6
checkbox input "true"
click at [553, 368] on button "Confirm" at bounding box center [559, 371] width 28 height 11
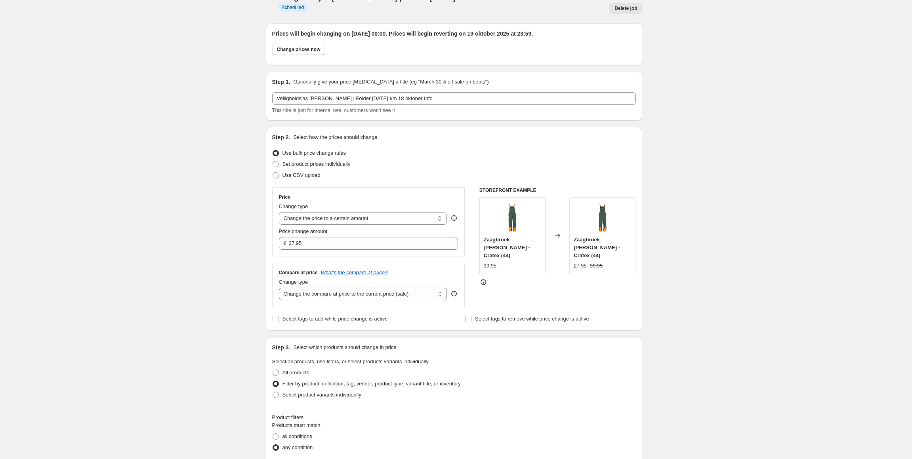
scroll to position [17, 0]
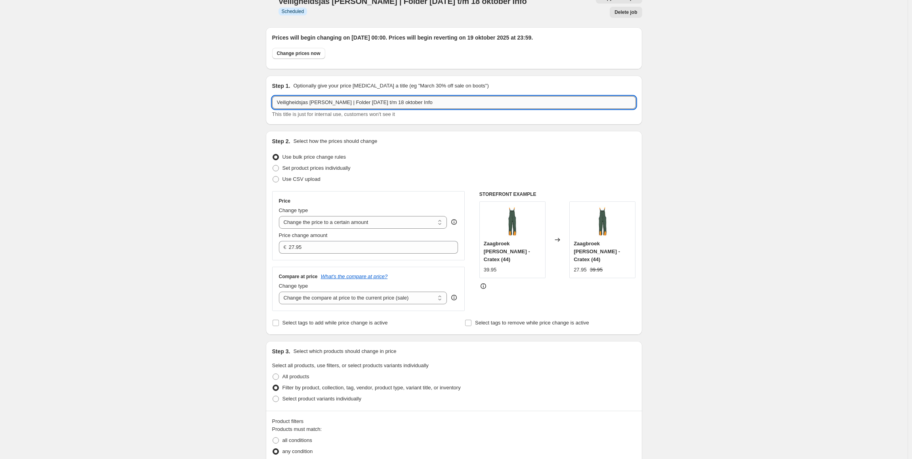
click at [320, 96] on input "Veiligheidsjas [PERSON_NAME] | Folder [DATE] t/m 18 oktober Info" at bounding box center [454, 102] width 364 height 13
drag, startPoint x: 325, startPoint y: 90, endPoint x: 231, endPoint y: 90, distance: 94.3
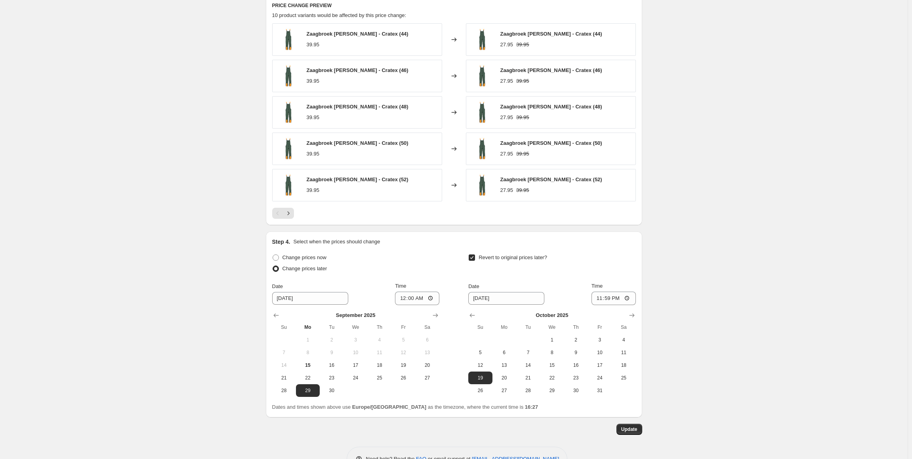
scroll to position [532, 0]
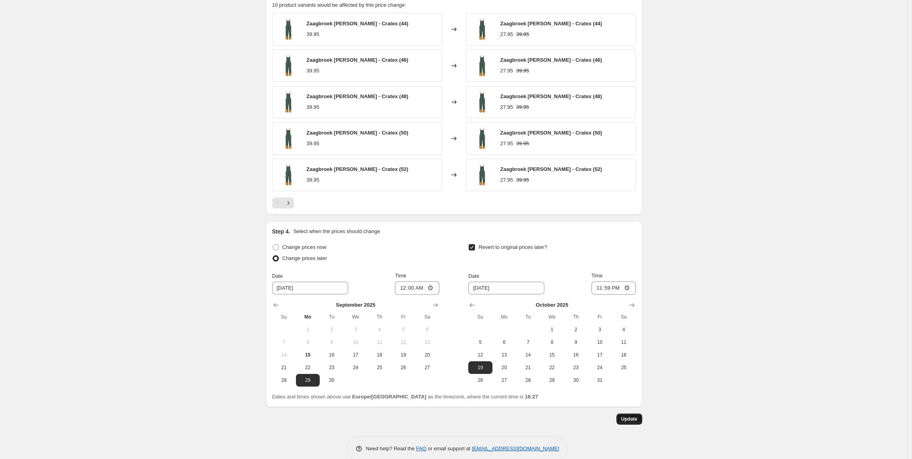
type input "[PERSON_NAME] | Folder [DATE] t/m 18 oktober Info"
click at [625, 416] on span "Update" at bounding box center [629, 419] width 16 height 6
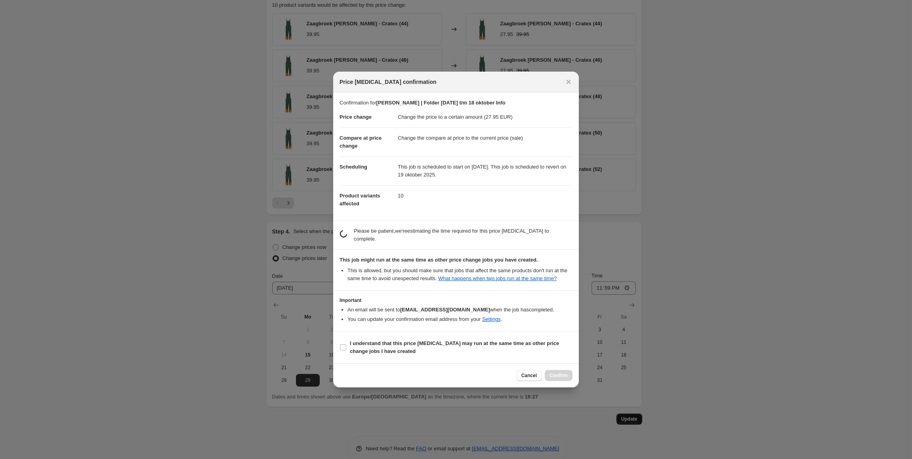
scroll to position [0, 0]
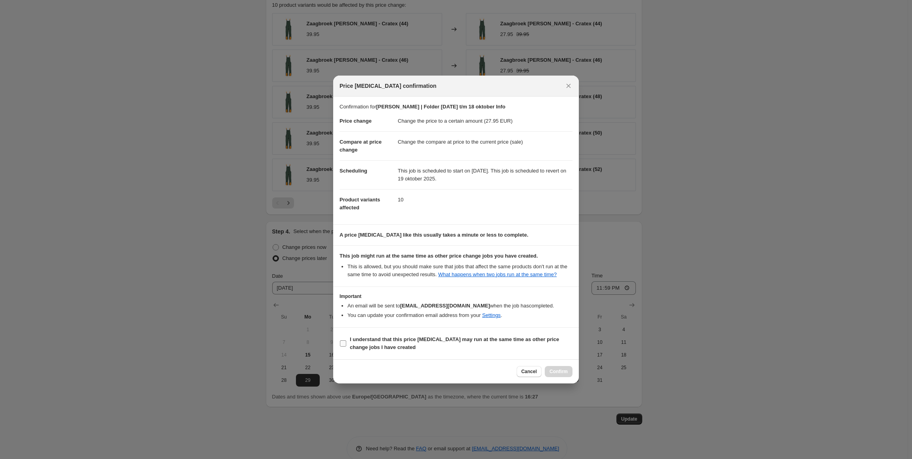
click at [551, 344] on span "I understand that this price [MEDICAL_DATA] may run at the same time as other p…" at bounding box center [461, 344] width 223 height 16
click at [346, 344] on input "I understand that this price [MEDICAL_DATA] may run at the same time as other p…" at bounding box center [343, 344] width 6 height 6
checkbox input "true"
click at [557, 370] on span "Confirm" at bounding box center [558, 372] width 18 height 6
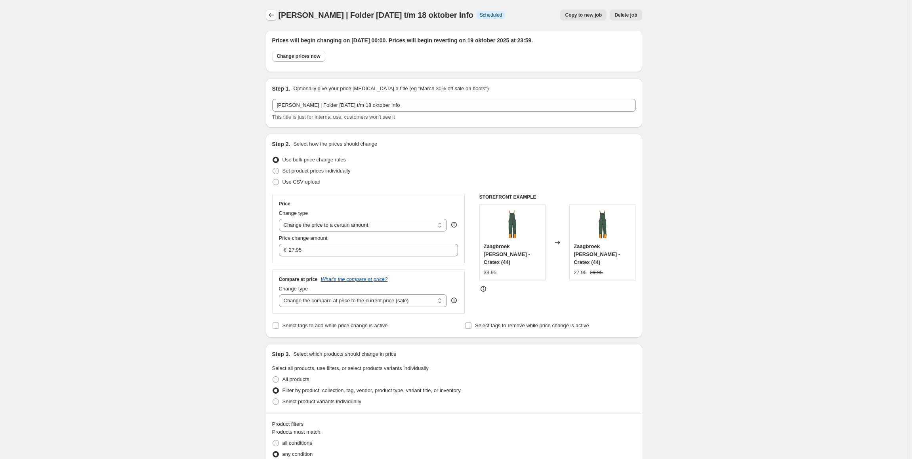
click at [273, 11] on icon "Price change jobs" at bounding box center [271, 15] width 8 height 8
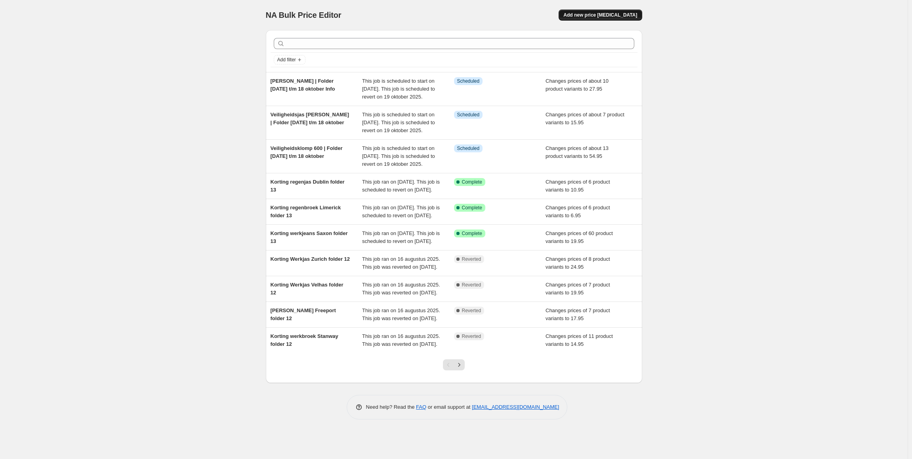
click at [605, 17] on span "Add new price [MEDICAL_DATA]" at bounding box center [600, 15] width 74 height 6
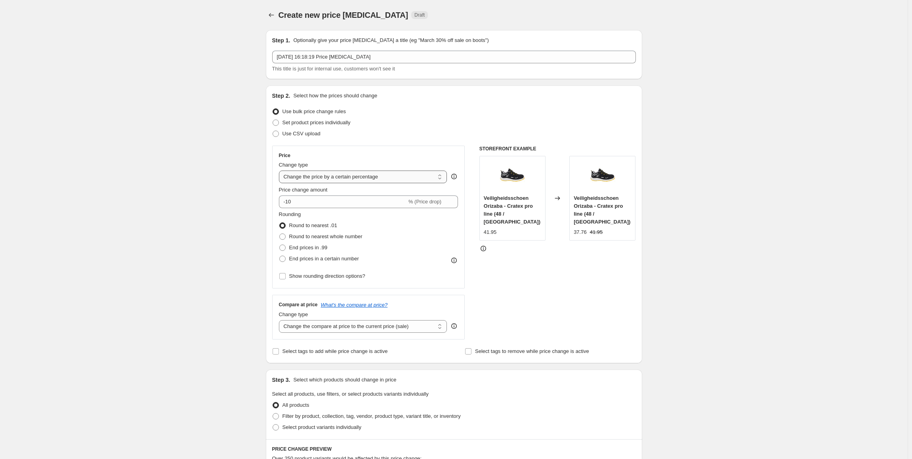
click at [334, 177] on select "Change the price to a certain amount Change the price by a certain amount Chang…" at bounding box center [363, 177] width 168 height 13
select select "to"
click at [280, 171] on select "Change the price to a certain amount Change the price by a certain amount Chang…" at bounding box center [363, 177] width 168 height 13
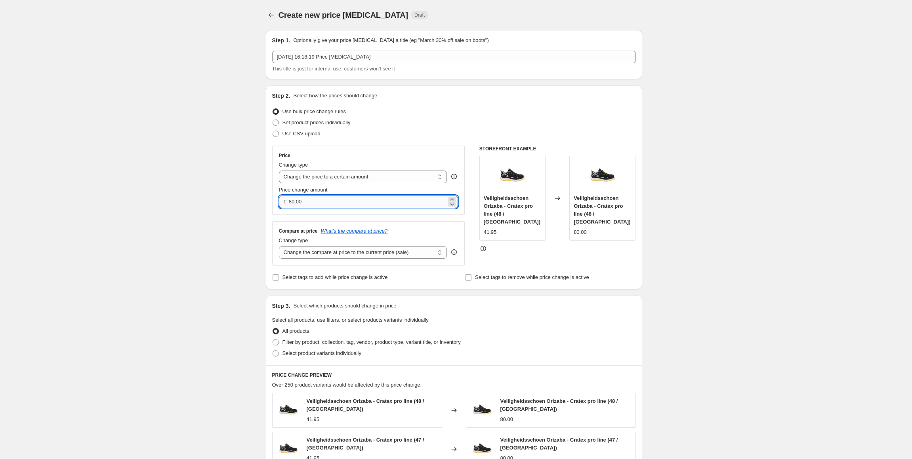
click at [334, 200] on input "80.00" at bounding box center [367, 202] width 157 height 13
type input "18.95"
click at [746, 160] on div "Create new price [MEDICAL_DATA]. This page is ready Create new price [MEDICAL_D…" at bounding box center [453, 365] width 907 height 731
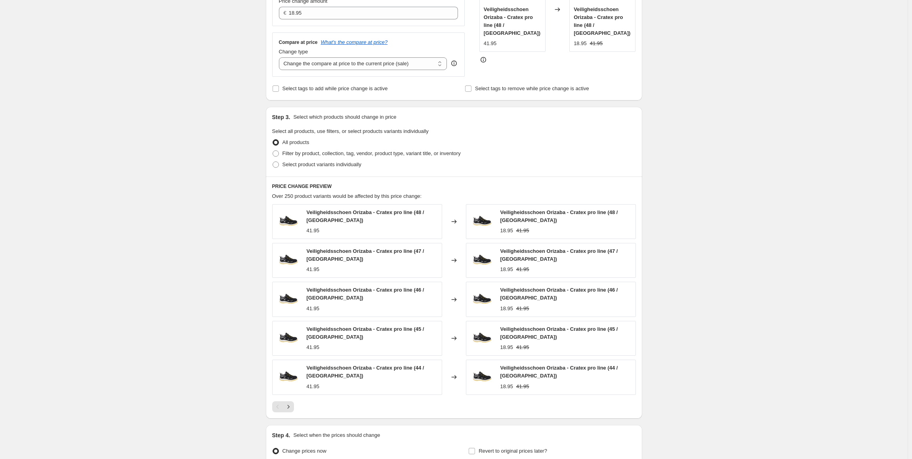
scroll to position [238, 0]
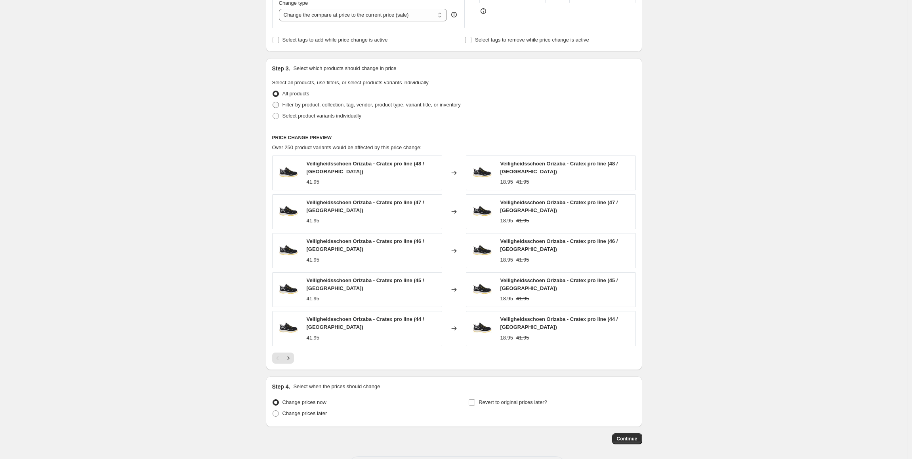
click at [358, 109] on span "Filter by product, collection, tag, vendor, product type, variant title, or inv…" at bounding box center [371, 105] width 178 height 8
click at [273, 102] on input "Filter by product, collection, tag, vendor, product type, variant title, or inv…" at bounding box center [273, 102] width 0 height 0
radio input "true"
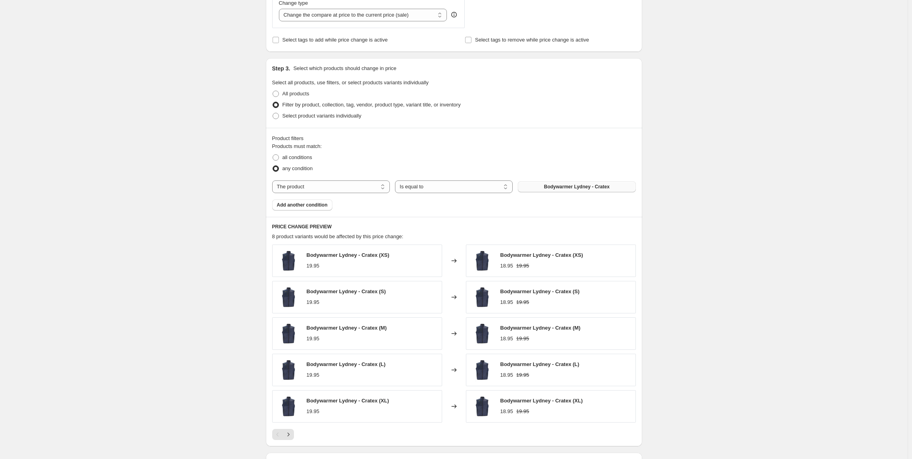
click at [566, 182] on button "Bodywarmer Lydney - Cratex" at bounding box center [577, 186] width 118 height 11
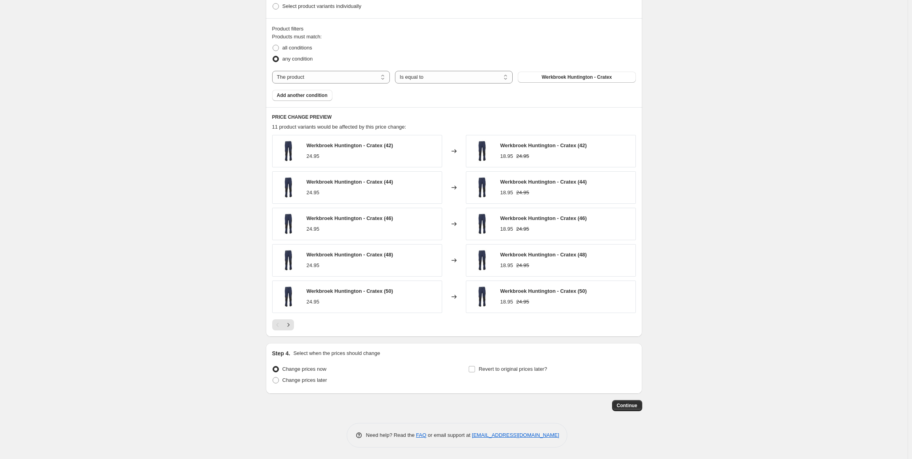
scroll to position [348, 0]
click at [314, 377] on span "Change prices later" at bounding box center [304, 380] width 45 height 6
click at [273, 377] on input "Change prices later" at bounding box center [273, 377] width 0 height 0
radio input "true"
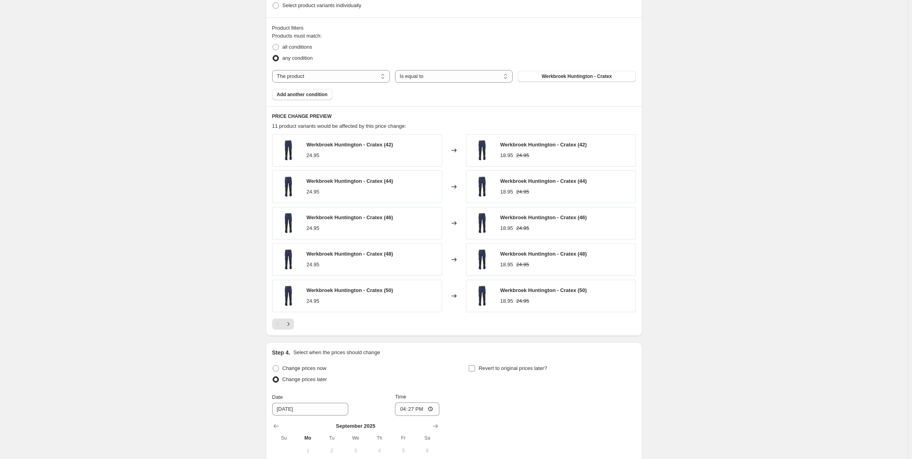
click at [493, 370] on span "Revert to original prices later?" at bounding box center [512, 369] width 69 height 6
click at [475, 370] on input "Revert to original prices later?" at bounding box center [472, 369] width 6 height 6
checkbox input "true"
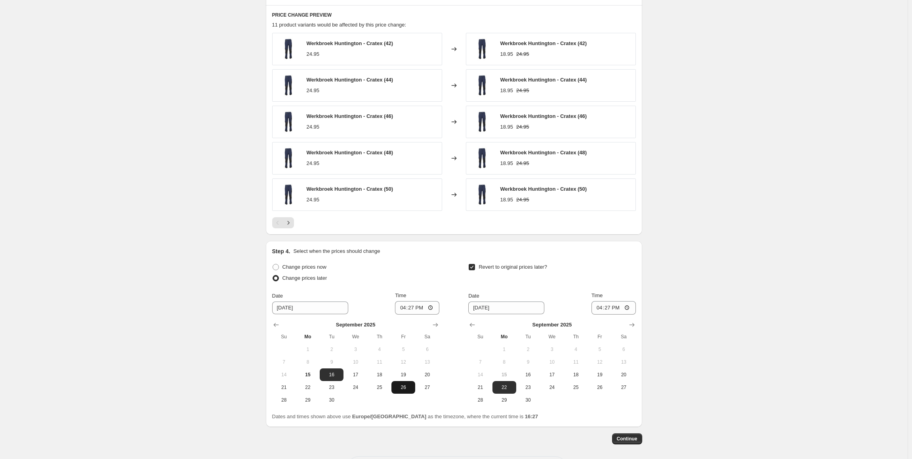
scroll to position [484, 0]
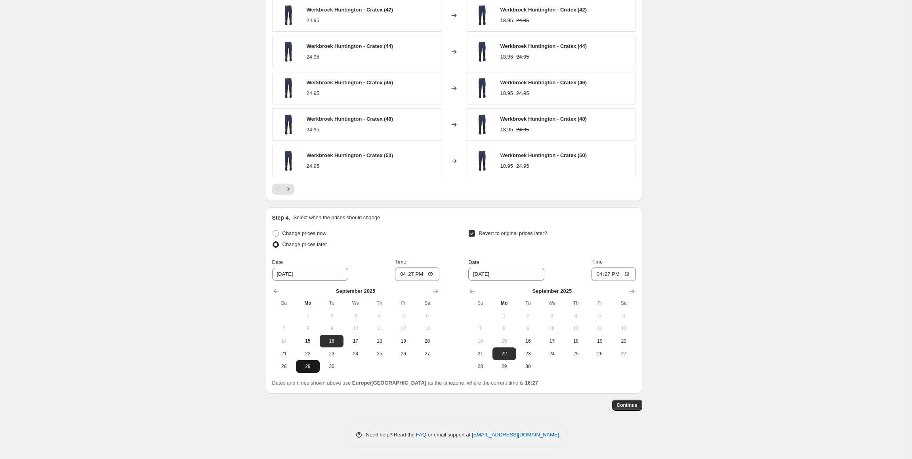
click at [316, 369] on span "29" at bounding box center [307, 367] width 17 height 6
type input "[DATE]"
click at [413, 270] on input "16:27" at bounding box center [417, 274] width 44 height 13
click at [421, 275] on input "00:27" at bounding box center [417, 274] width 44 height 13
type input "00:00"
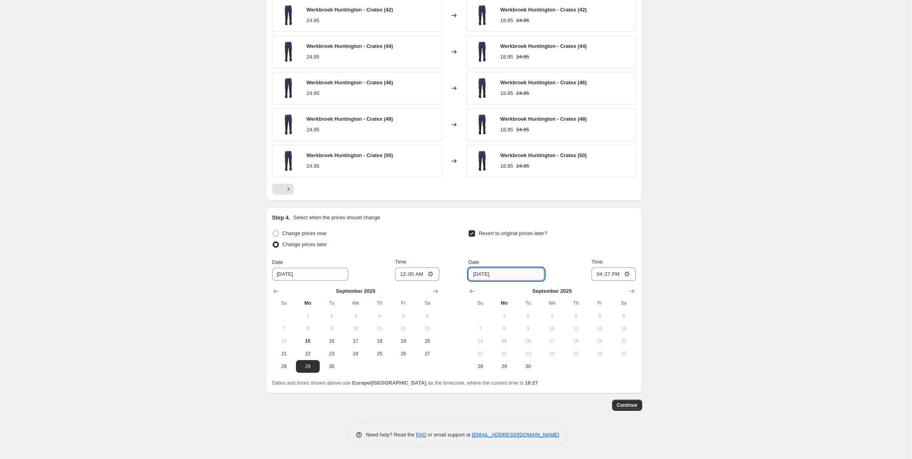
click at [476, 275] on input "[DATE]" at bounding box center [506, 274] width 76 height 13
click at [495, 274] on input "[DATE]" at bounding box center [506, 274] width 76 height 13
click at [634, 291] on icon "Show next month, October 2025" at bounding box center [631, 292] width 5 height 4
click at [488, 352] on span "19" at bounding box center [479, 354] width 17 height 6
type input "[DATE]"
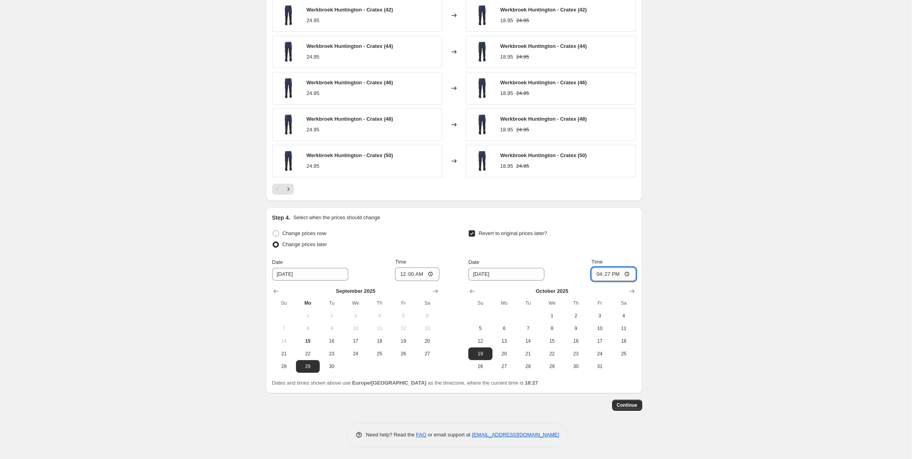
click at [611, 274] on input "16:27" at bounding box center [613, 274] width 44 height 13
type input "23:59"
click at [642, 408] on button "Continue" at bounding box center [627, 405] width 30 height 11
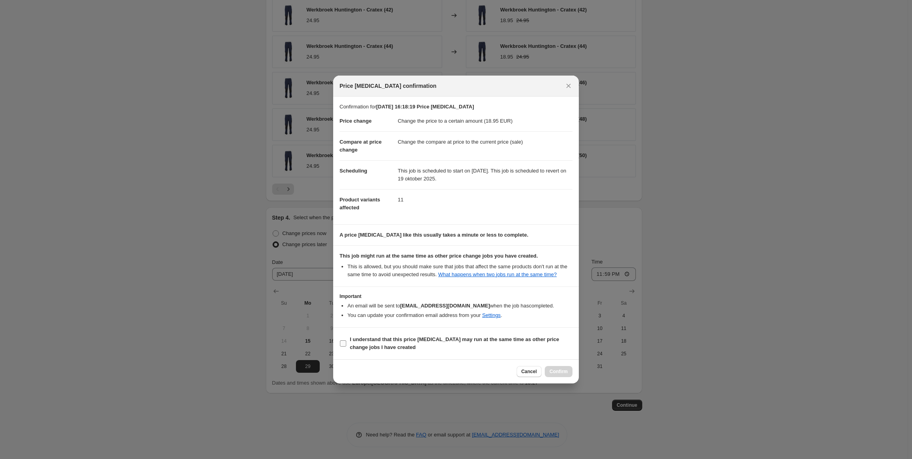
click at [442, 347] on span "I understand that this price [MEDICAL_DATA] may run at the same time as other p…" at bounding box center [461, 344] width 223 height 16
click at [346, 347] on input "I understand that this price [MEDICAL_DATA] may run at the same time as other p…" at bounding box center [343, 344] width 6 height 6
checkbox input "true"
click at [546, 369] on button "Confirm" at bounding box center [559, 371] width 28 height 11
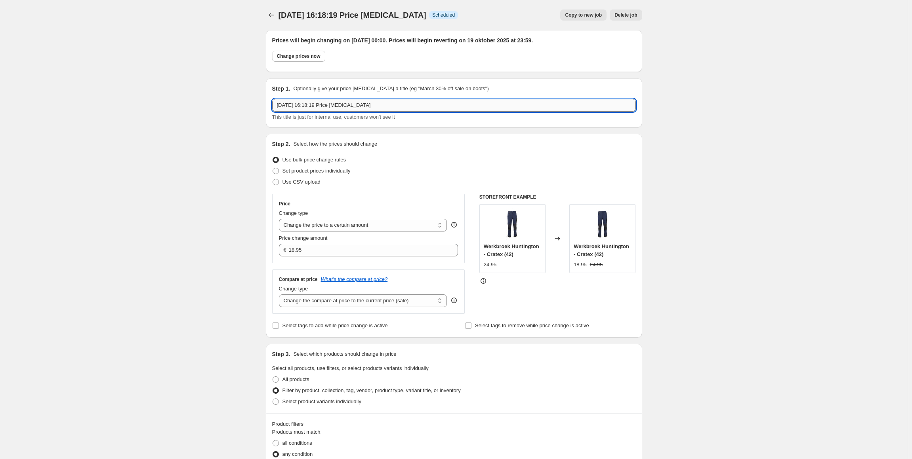
click at [355, 99] on input "[DATE] 16:18:19 Price [MEDICAL_DATA]" at bounding box center [454, 105] width 364 height 13
paste input "Veiligheidsjas [PERSON_NAME] | Folder [DATE] t/m 18 oktober Info"
click at [316, 105] on input "Veiligheidsjas [PERSON_NAME] | Folder [DATE] t/m 18 oktober Info" at bounding box center [454, 105] width 364 height 13
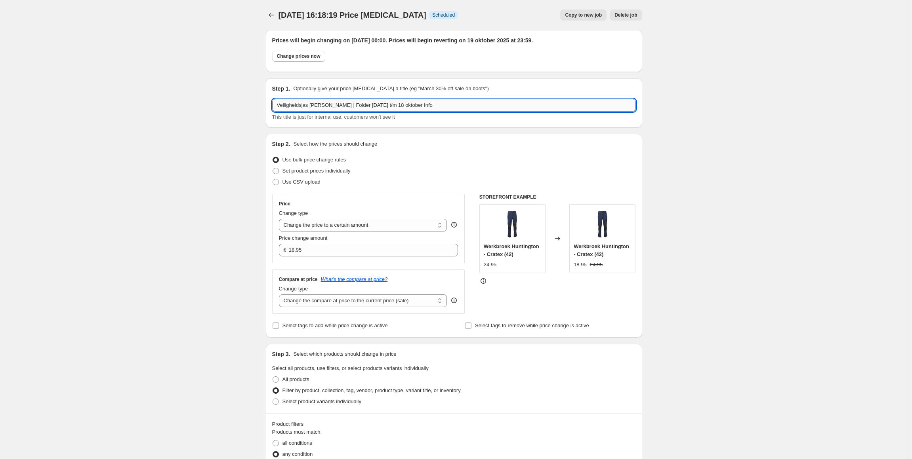
click at [316, 105] on input "Veiligheidsjas [PERSON_NAME] | Folder [DATE] t/m 18 oktober Info" at bounding box center [454, 105] width 364 height 13
drag, startPoint x: 324, startPoint y: 105, endPoint x: 213, endPoint y: 104, distance: 111.3
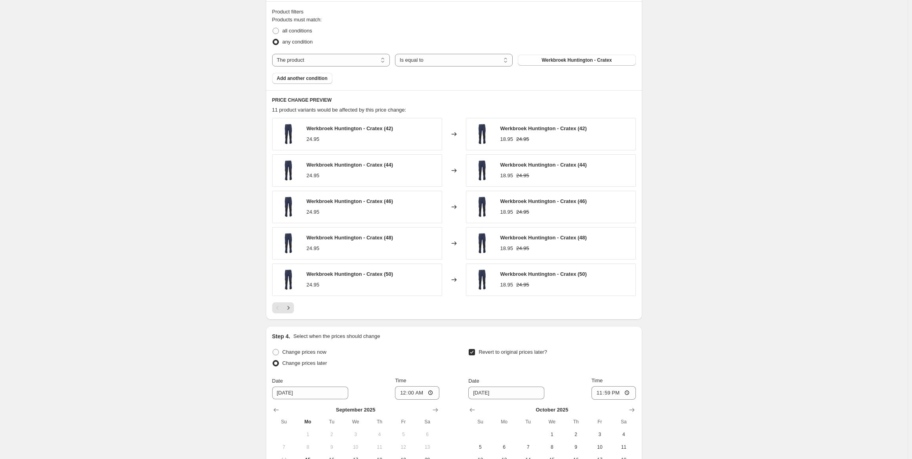
scroll to position [532, 0]
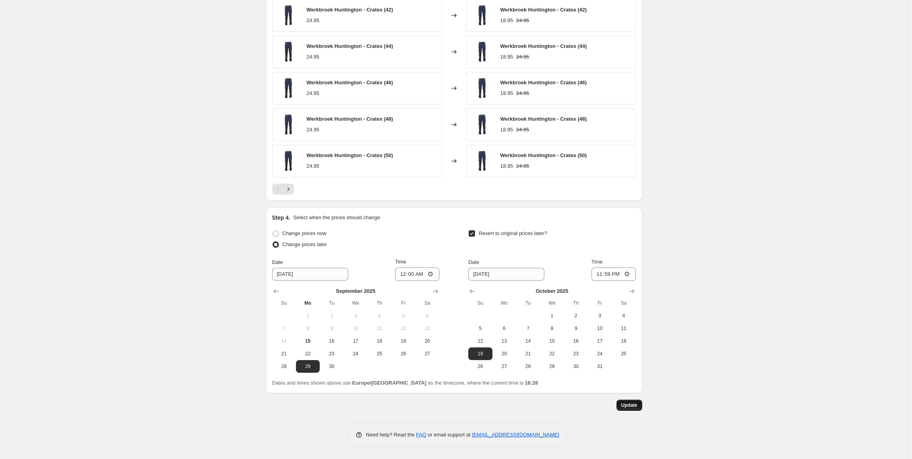
type input "[PERSON_NAME] | Folder [DATE] t/m 18 oktober Info"
click at [621, 407] on button "Update" at bounding box center [629, 405] width 26 height 11
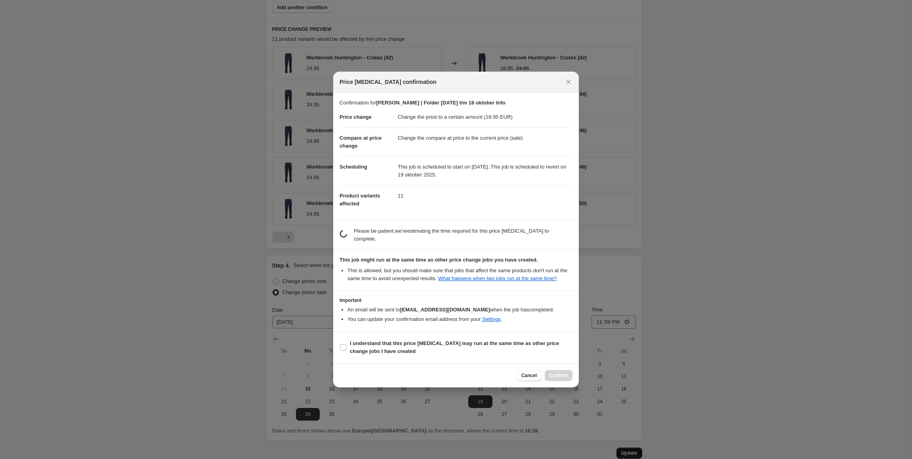
scroll to position [0, 0]
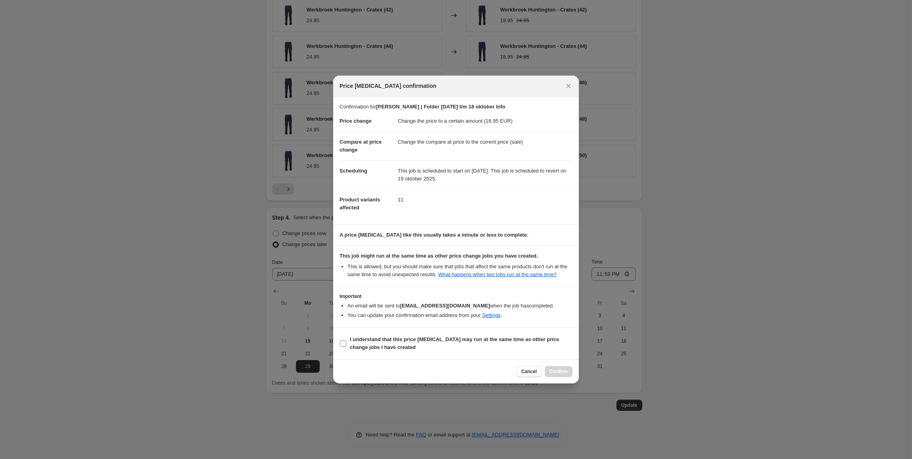
drag, startPoint x: 447, startPoint y: 334, endPoint x: 449, endPoint y: 339, distance: 5.7
click at [447, 334] on label "I understand that this price [MEDICAL_DATA] may run at the same time as other p…" at bounding box center [455, 343] width 233 height 19
click at [346, 341] on input "I understand that this price [MEDICAL_DATA] may run at the same time as other p…" at bounding box center [343, 344] width 6 height 6
checkbox input "true"
click at [566, 368] on button "Confirm" at bounding box center [559, 371] width 28 height 11
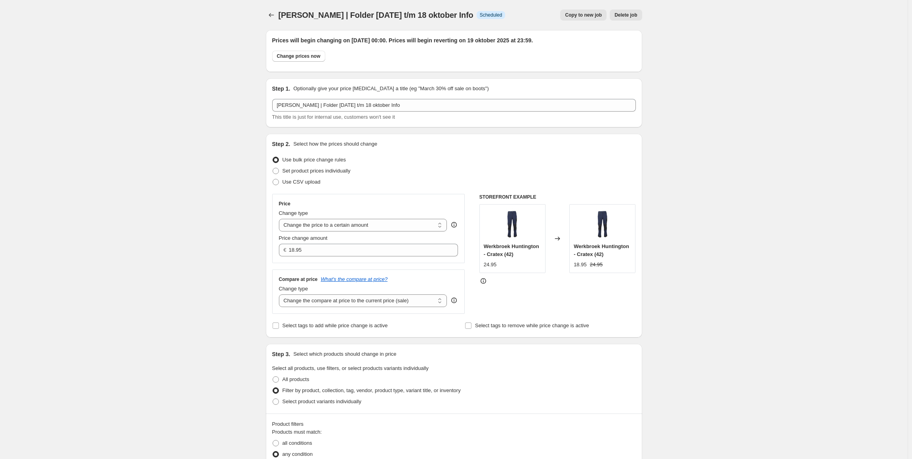
click at [285, 14] on span "[PERSON_NAME] | Folder [DATE] t/m 18 oktober Info" at bounding box center [375, 15] width 195 height 9
click at [271, 14] on icon "Price change jobs" at bounding box center [271, 15] width 8 height 8
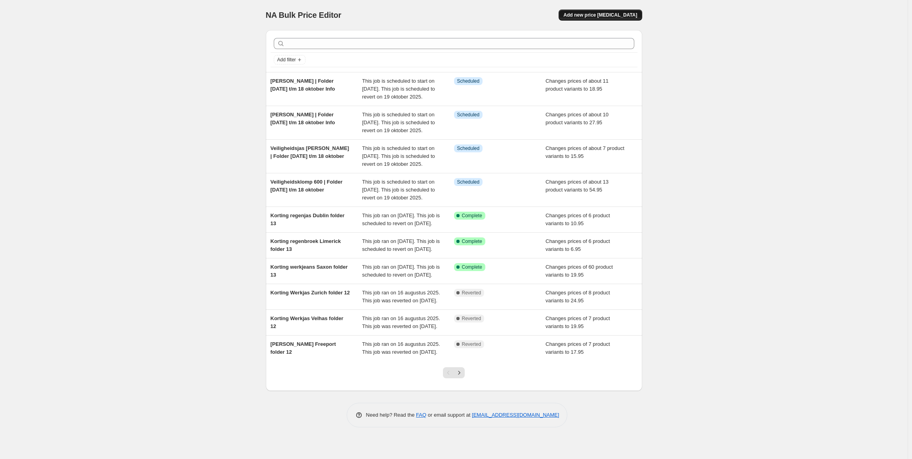
click at [584, 15] on span "Add new price [MEDICAL_DATA]" at bounding box center [600, 15] width 74 height 6
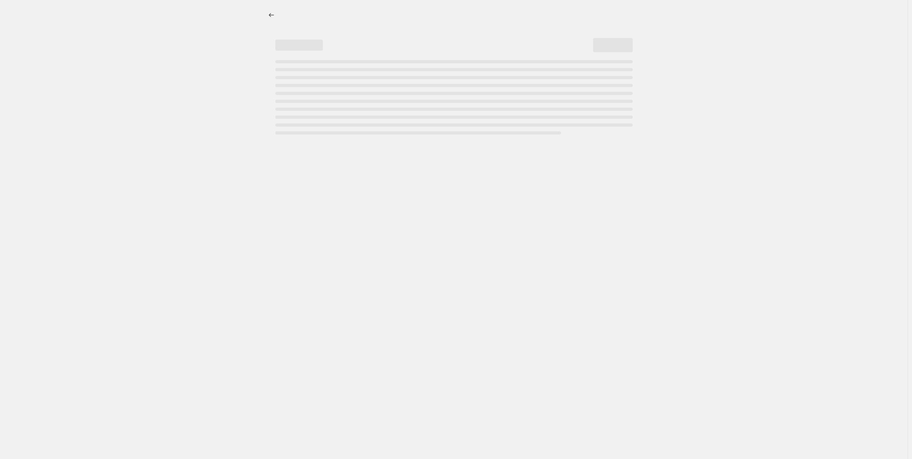
select select "percentage"
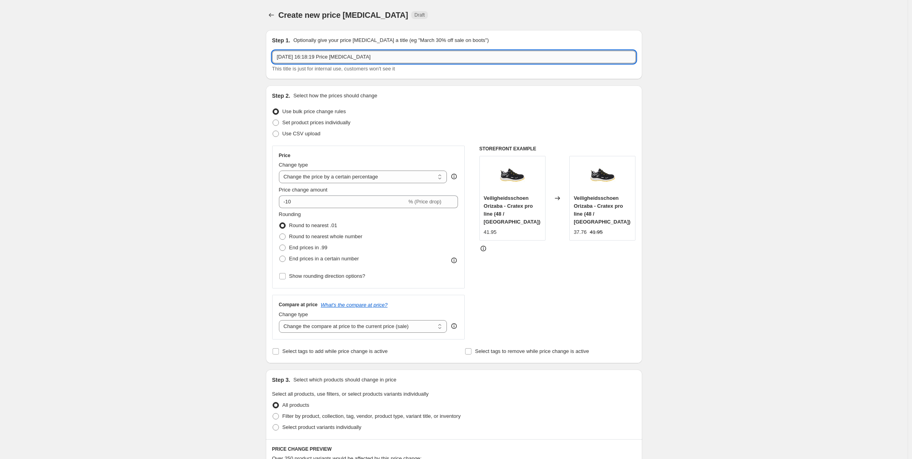
click at [327, 60] on input "[DATE] 16:18:19 Price [MEDICAL_DATA]" at bounding box center [454, 57] width 364 height 13
paste input "Veiligheidsjas [PERSON_NAME] | Folder [DATE] t/m 18 oktober Info"
drag, startPoint x: 326, startPoint y: 57, endPoint x: 191, endPoint y: 59, distance: 134.3
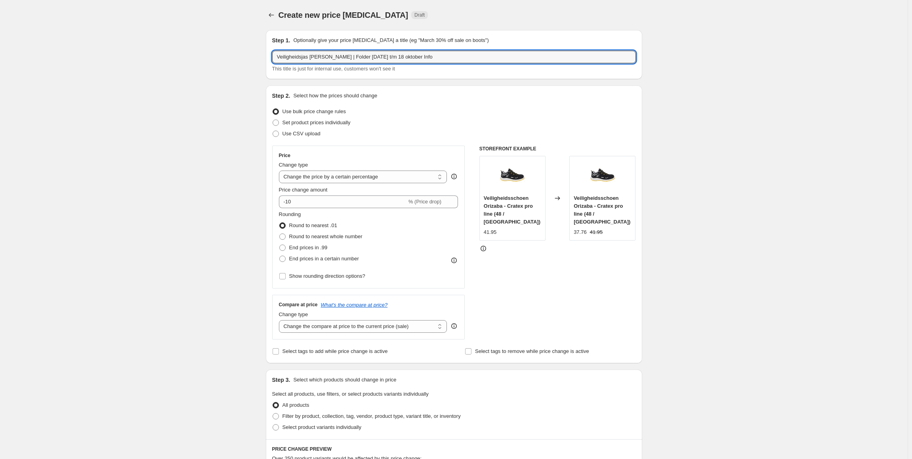
click at [191, 59] on div "Create new price [MEDICAL_DATA]. This page is ready Create new price [MEDICAL_D…" at bounding box center [453, 402] width 907 height 804
type input "Werkbroek Neuchatel | Folder [DATE] t/m 18 oktober Info"
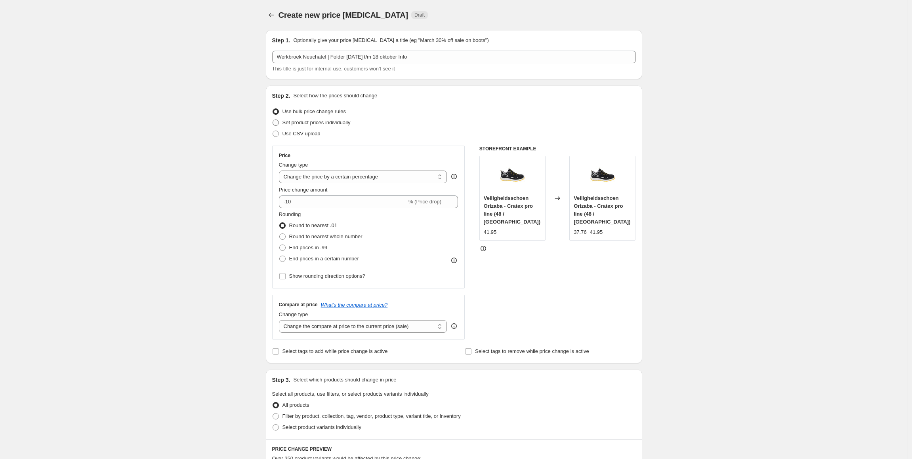
click at [312, 123] on span "Set product prices individually" at bounding box center [316, 123] width 68 height 6
click at [273, 120] on input "Set product prices individually" at bounding box center [273, 120] width 0 height 0
radio input "true"
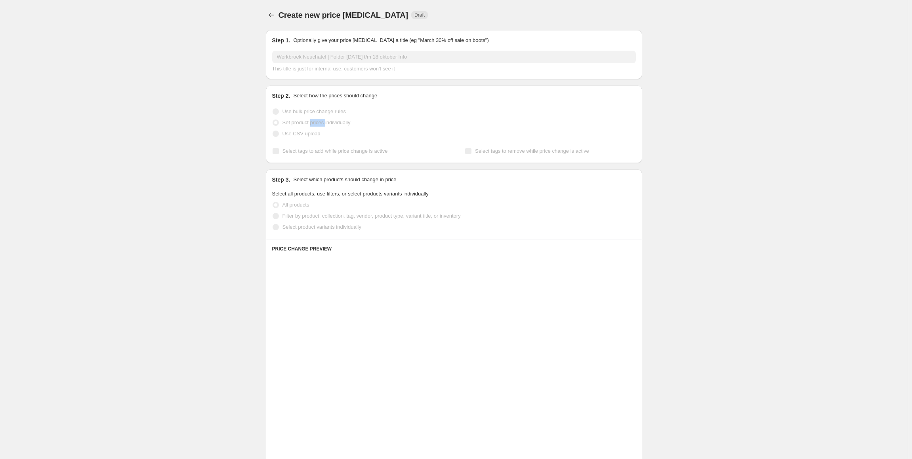
click at [312, 123] on span "Set product prices individually" at bounding box center [316, 123] width 68 height 6
click at [309, 110] on span "Use bulk price change rules" at bounding box center [313, 112] width 63 height 6
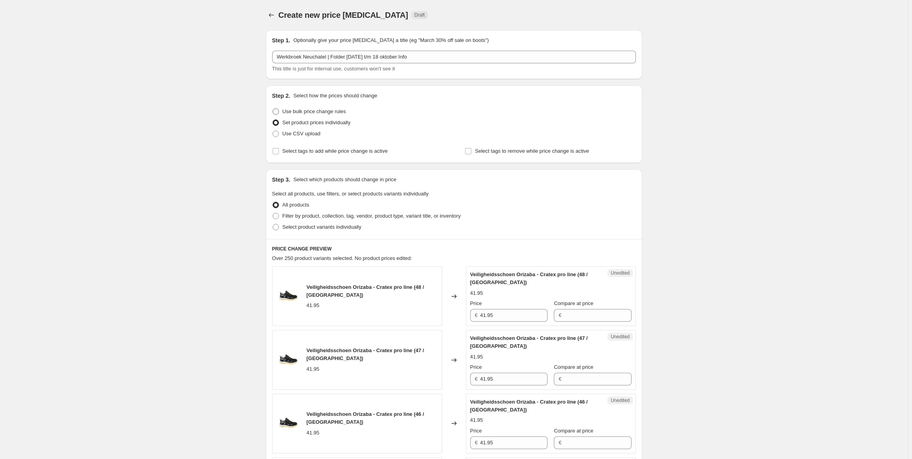
click at [311, 111] on span "Use bulk price change rules" at bounding box center [313, 112] width 63 height 6
click at [273, 109] on input "Use bulk price change rules" at bounding box center [273, 109] width 0 height 0
radio input "true"
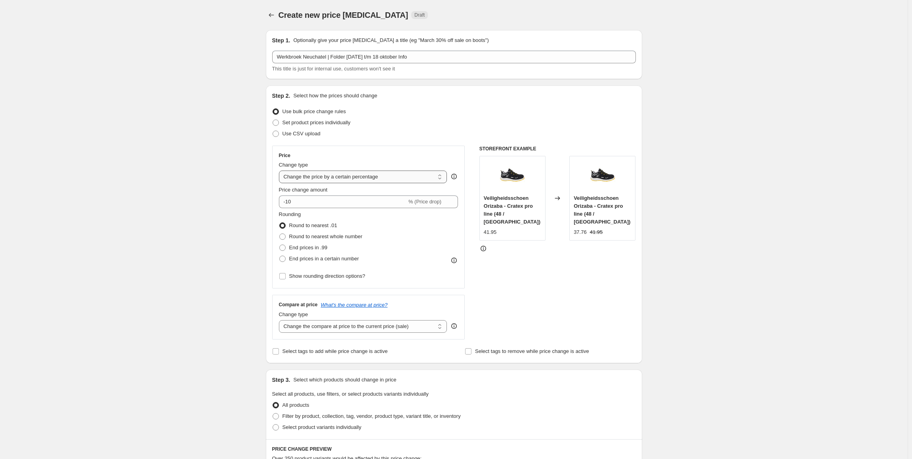
click at [377, 173] on select "Change the price to a certain amount Change the price by a certain amount Chang…" at bounding box center [363, 177] width 168 height 13
select select "to"
click at [280, 171] on select "Change the price to a certain amount Change the price by a certain amount Chang…" at bounding box center [363, 177] width 168 height 13
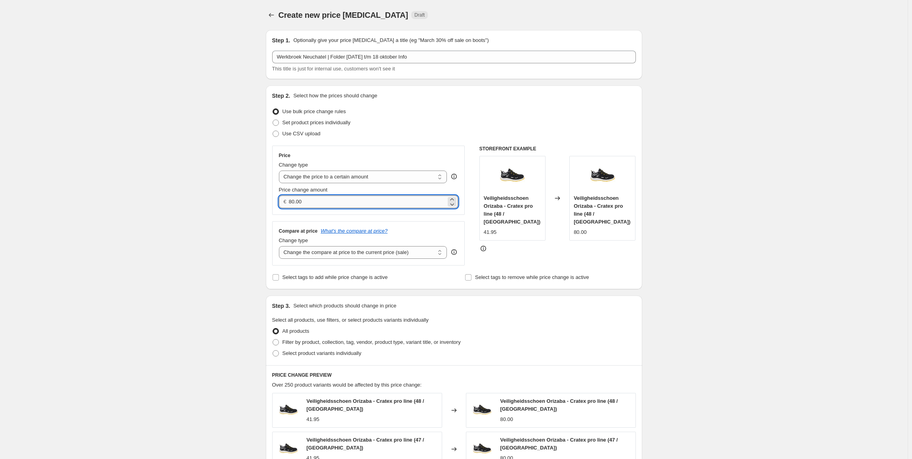
click at [345, 201] on input "80.00" at bounding box center [367, 202] width 157 height 13
type input "31.95"
click at [693, 161] on div "Create new price [MEDICAL_DATA]. This page is ready Create new price [MEDICAL_D…" at bounding box center [453, 365] width 907 height 731
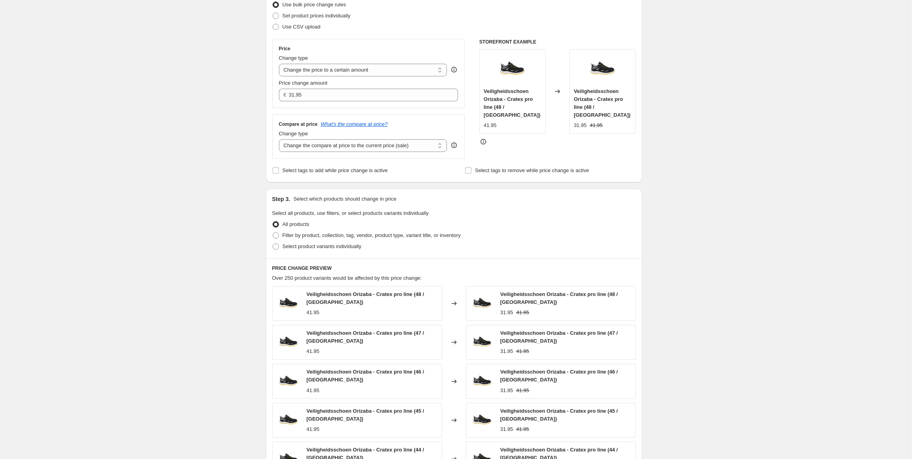
scroll to position [272, 0]
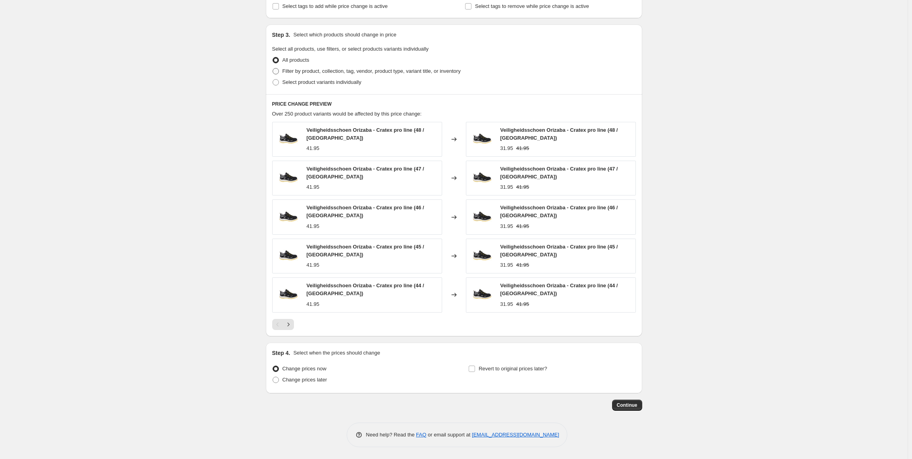
click at [361, 76] on label "Filter by product, collection, tag, vendor, product type, variant title, or inv…" at bounding box center [366, 71] width 189 height 11
click at [273, 69] on input "Filter by product, collection, tag, vendor, product type, variant title, or inv…" at bounding box center [273, 68] width 0 height 0
radio input "true"
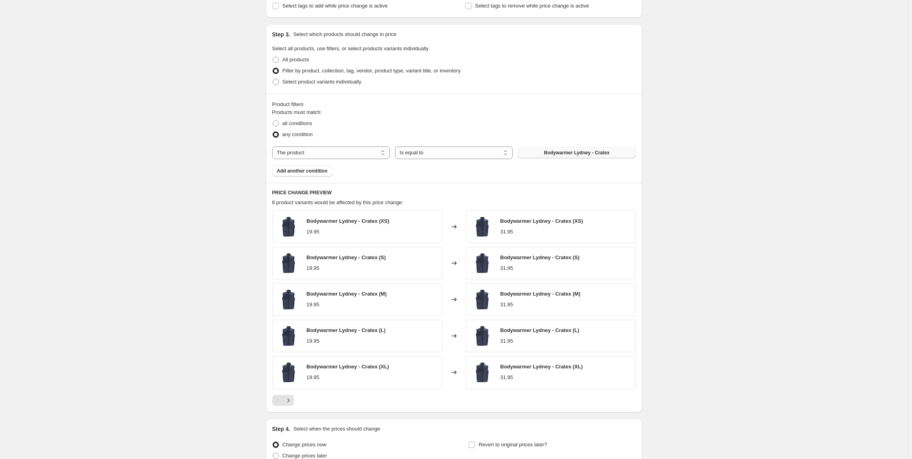
click at [568, 149] on button "Bodywarmer Lydney - Cratex" at bounding box center [577, 152] width 118 height 11
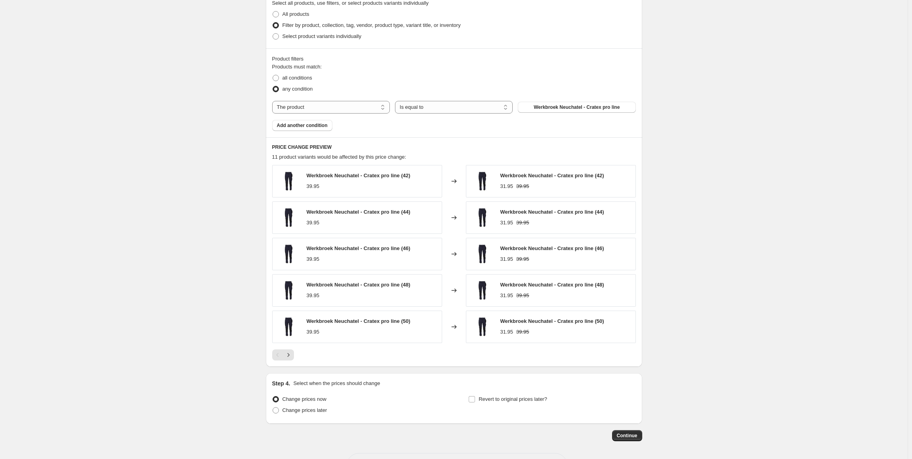
scroll to position [348, 0]
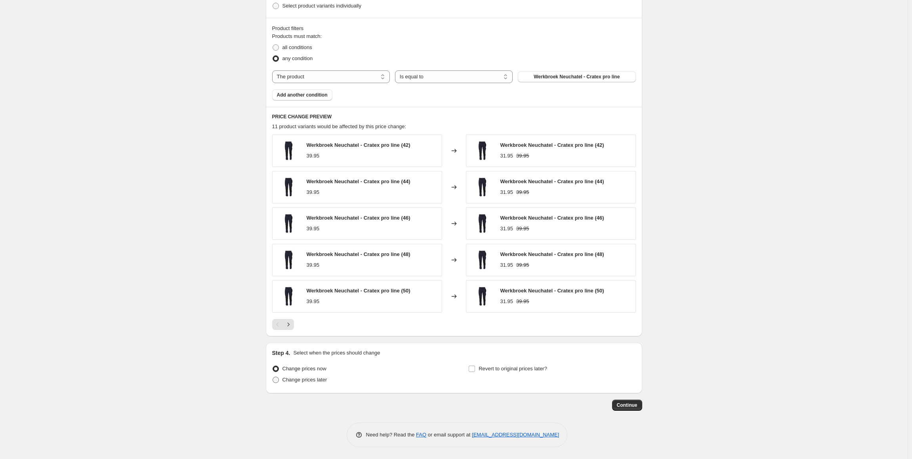
click at [310, 384] on label "Change prices later" at bounding box center [299, 380] width 55 height 11
click at [273, 377] on input "Change prices later" at bounding box center [273, 377] width 0 height 0
radio input "true"
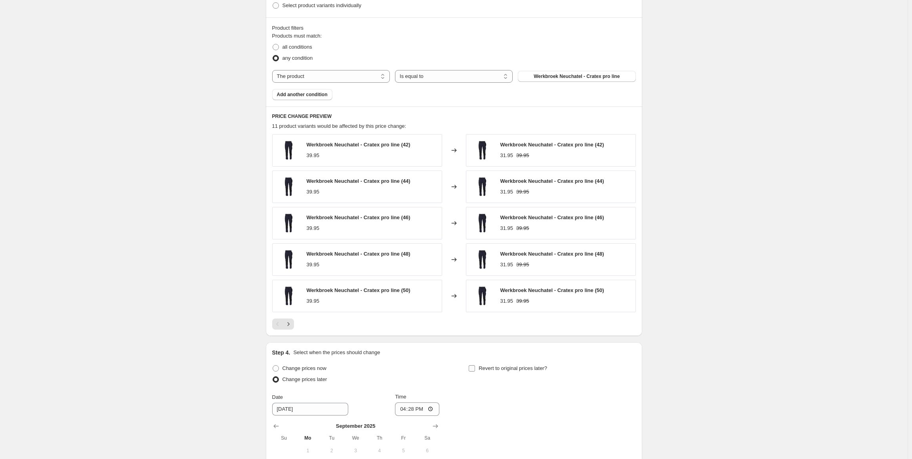
click at [508, 371] on span "Revert to original prices later?" at bounding box center [512, 369] width 69 height 6
click at [475, 371] on input "Revert to original prices later?" at bounding box center [472, 369] width 6 height 6
checkbox input "true"
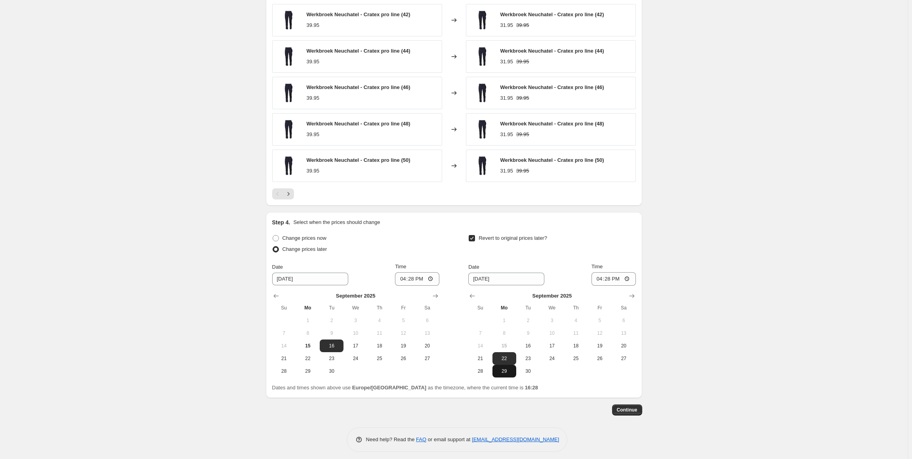
scroll to position [484, 0]
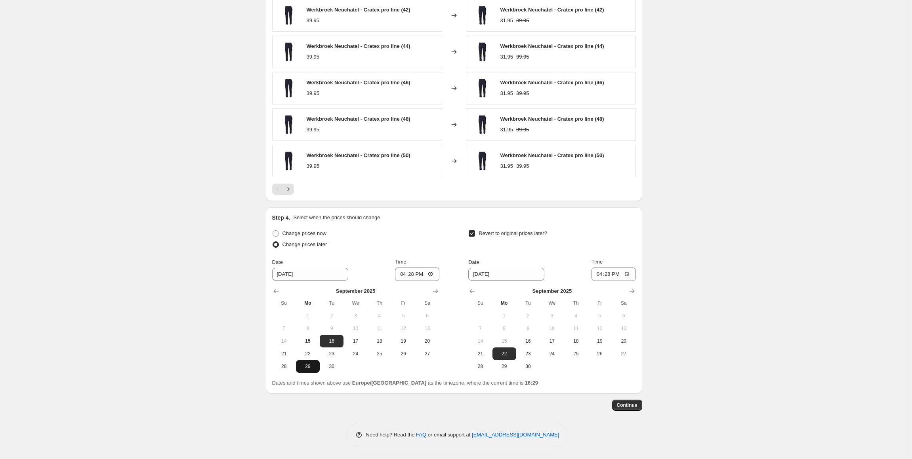
click at [303, 365] on span "29" at bounding box center [307, 367] width 17 height 6
type input "[DATE]"
click at [414, 273] on input "16:28" at bounding box center [417, 274] width 44 height 13
type input "00:00"
click at [517, 281] on div "[DATE] Su Mo Tu We Th Fr Sa 1 2 3 4 5 6 7 8 9 10 11 12 13 14 15 16 17 18 19 20 …" at bounding box center [548, 327] width 173 height 92
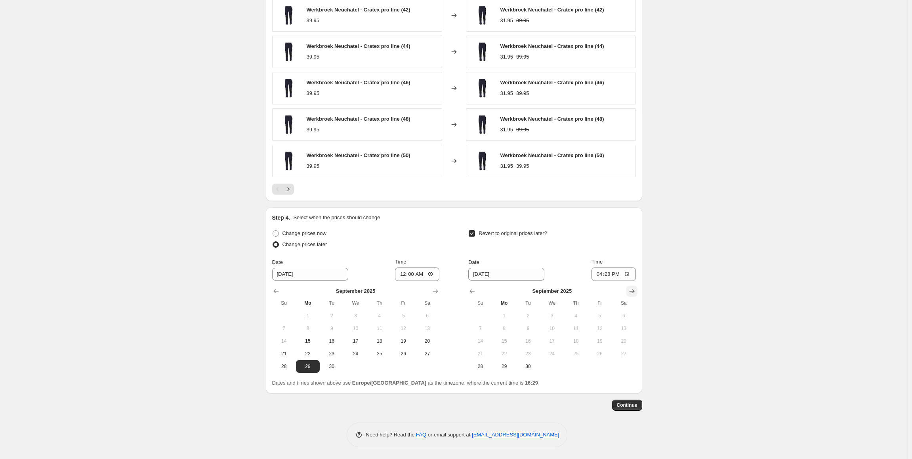
click at [636, 291] on icon "Show next month, October 2025" at bounding box center [632, 292] width 8 height 8
click at [489, 352] on span "19" at bounding box center [479, 354] width 17 height 6
type input "[DATE]"
click at [617, 269] on input "16:28" at bounding box center [613, 274] width 44 height 13
click at [616, 272] on input "23:28" at bounding box center [613, 274] width 44 height 13
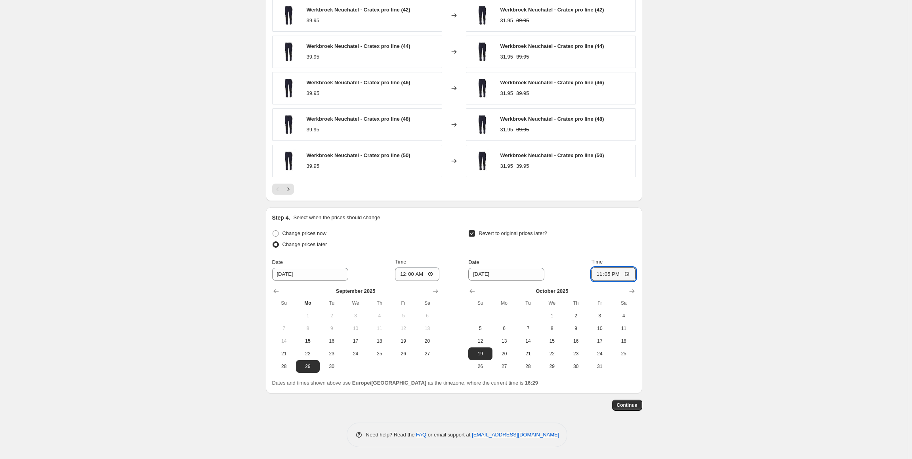
type input "23:59"
click at [632, 408] on span "Continue" at bounding box center [627, 405] width 21 height 6
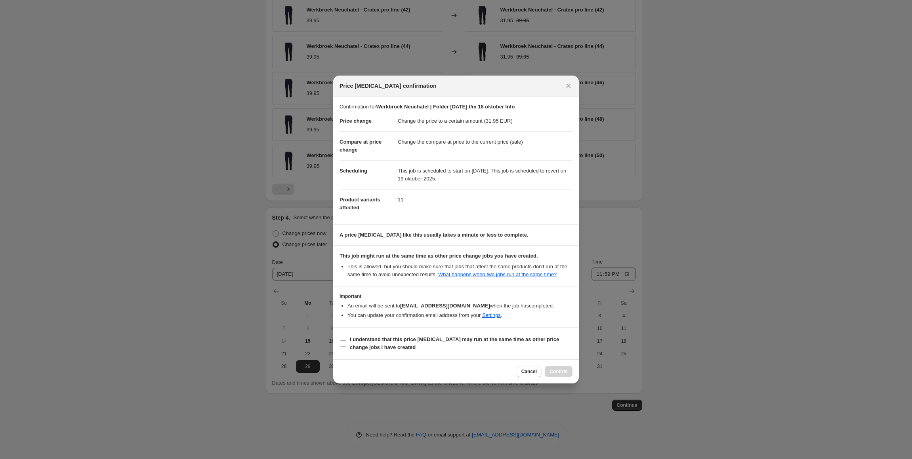
click at [541, 332] on section "I understand that this price [MEDICAL_DATA] may run at the same time as other p…" at bounding box center [456, 344] width 246 height 32
click at [541, 341] on b "I understand that this price [MEDICAL_DATA] may run at the same time as other p…" at bounding box center [454, 344] width 209 height 14
click at [346, 341] on input "I understand that this price [MEDICAL_DATA] may run at the same time as other p…" at bounding box center [343, 344] width 6 height 6
checkbox input "true"
click at [564, 368] on button "Confirm" at bounding box center [559, 371] width 28 height 11
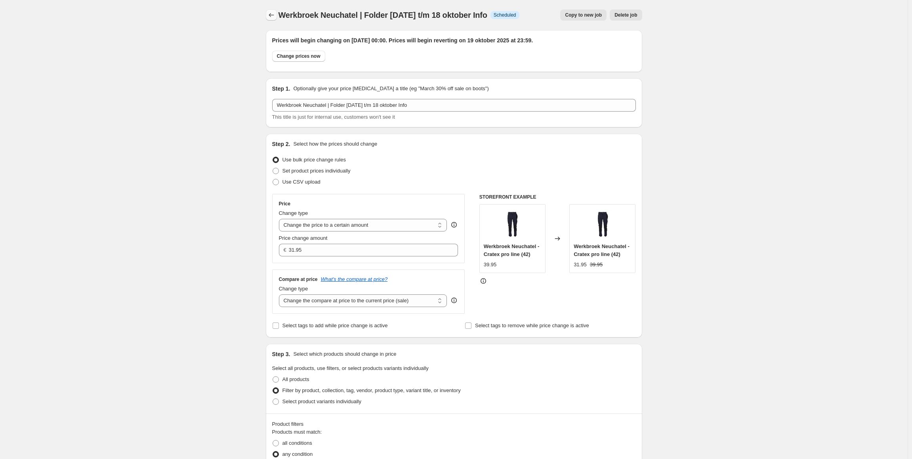
click at [270, 16] on icon "Price change jobs" at bounding box center [271, 15] width 8 height 8
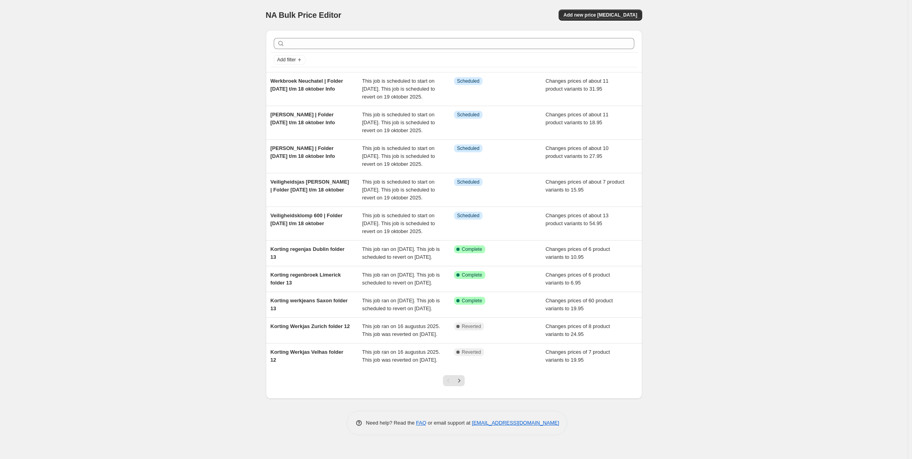
click at [754, 169] on div "NA Bulk Price Editor. This page is ready NA Bulk Price Editor Add new price [ME…" at bounding box center [453, 229] width 907 height 459
